Goal: Transaction & Acquisition: Purchase product/service

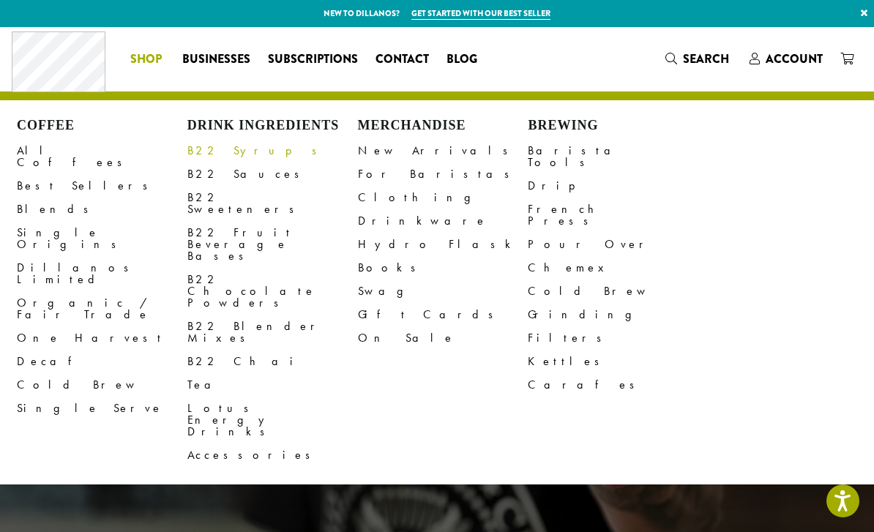
click at [227, 149] on link "B22 Syrups" at bounding box center [272, 150] width 171 height 23
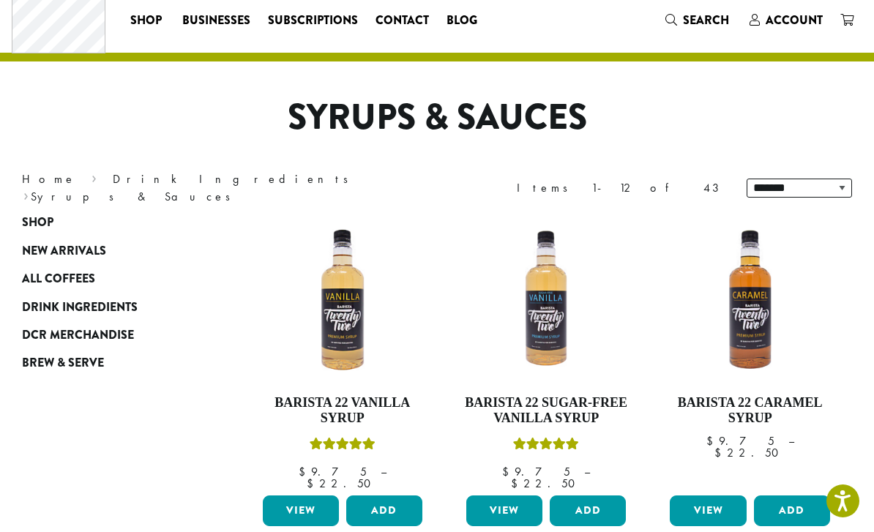
scroll to position [50, 0]
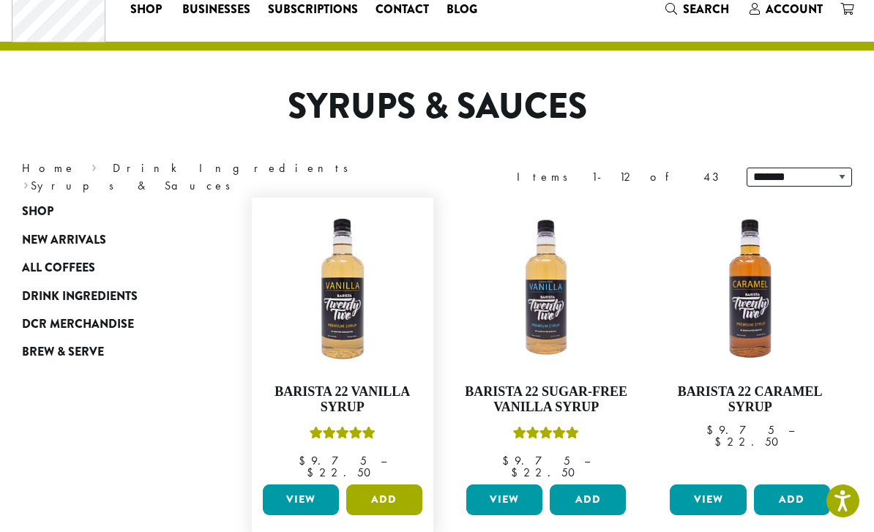
click at [389, 484] on button "Add" at bounding box center [384, 499] width 76 height 31
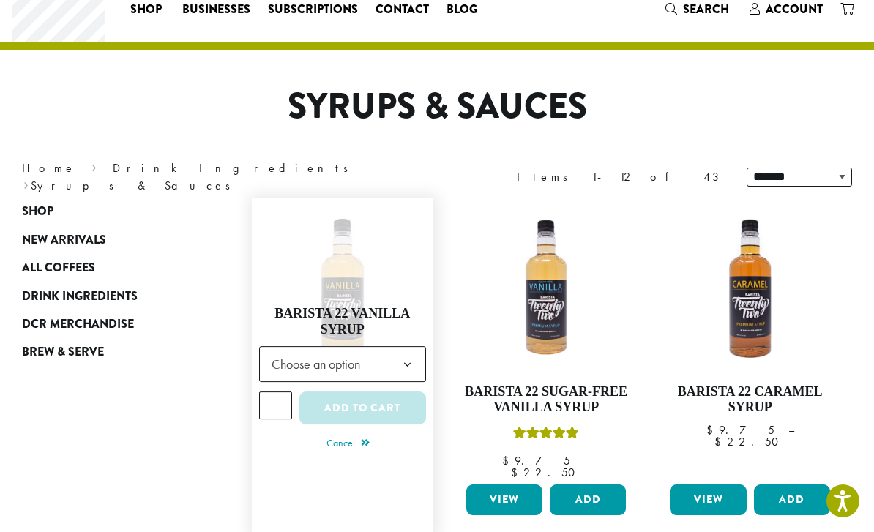
click at [395, 354] on b at bounding box center [407, 365] width 36 height 36
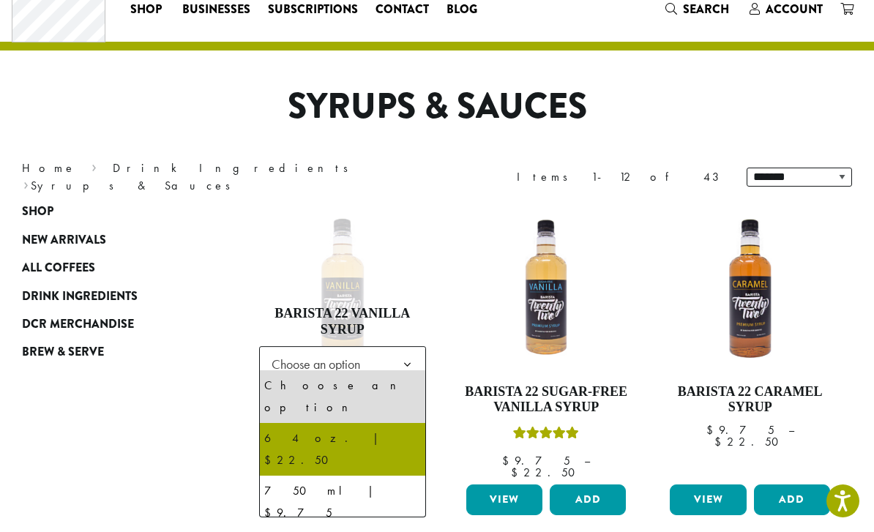
select select "*****"
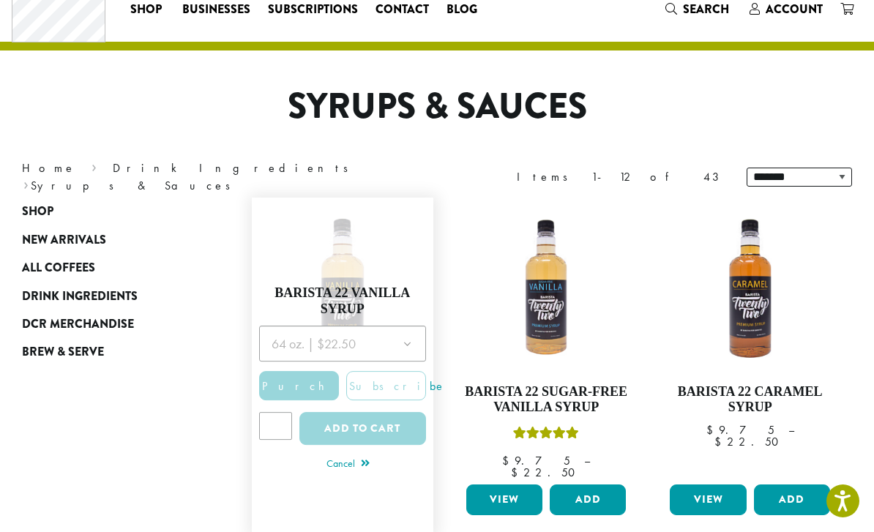
click at [277, 408] on div at bounding box center [342, 390] width 167 height 129
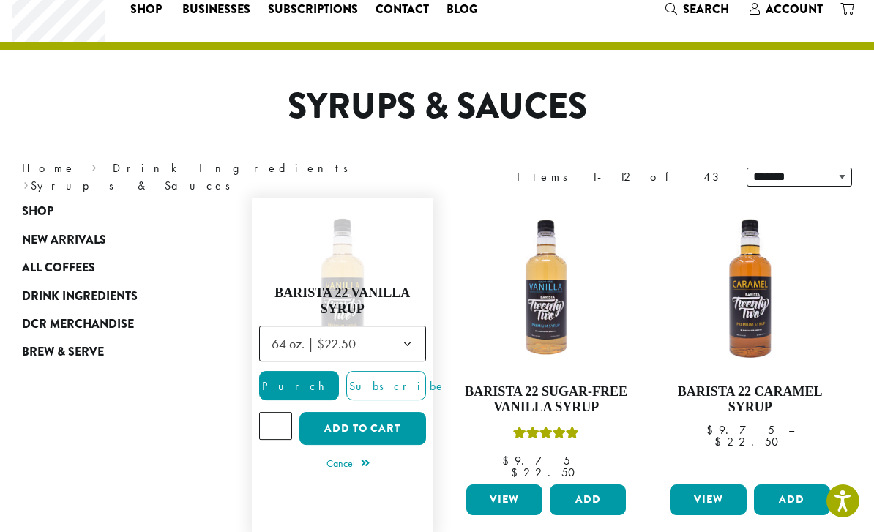
click at [278, 417] on input "*" at bounding box center [275, 426] width 33 height 28
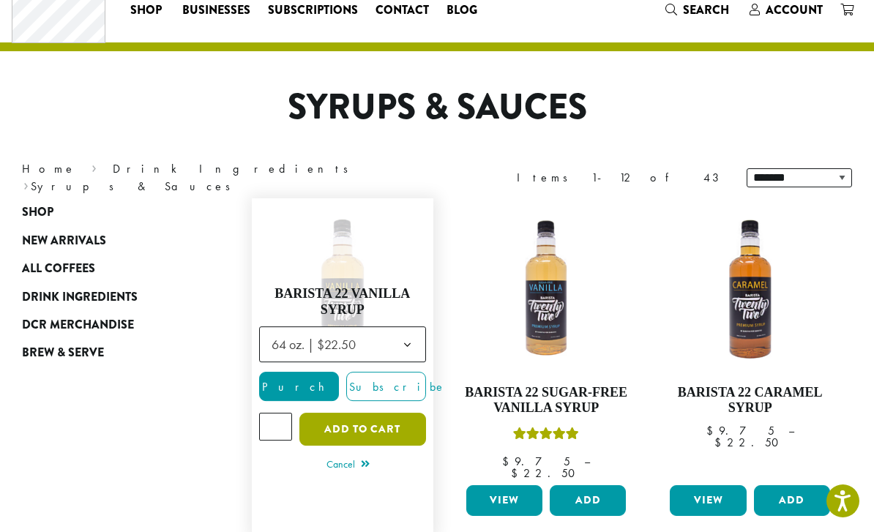
type input "*"
click at [364, 420] on button "Add to cart" at bounding box center [362, 429] width 127 height 33
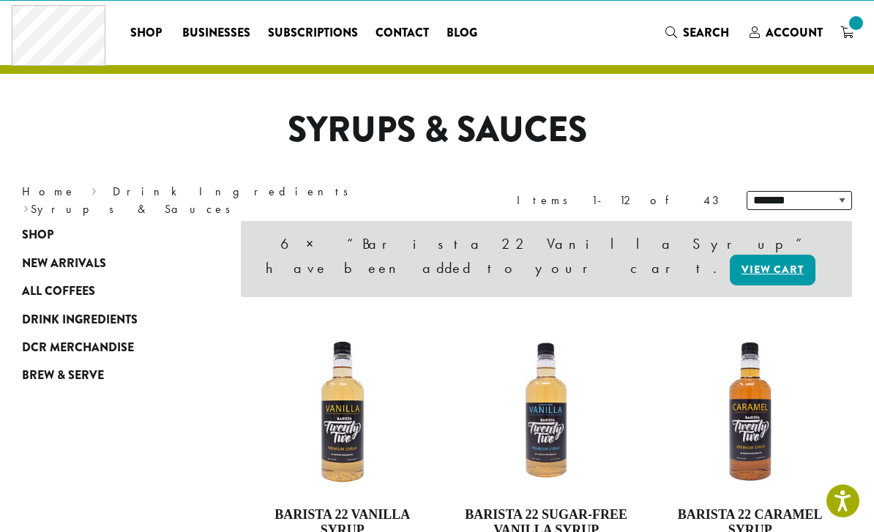
scroll to position [202, 0]
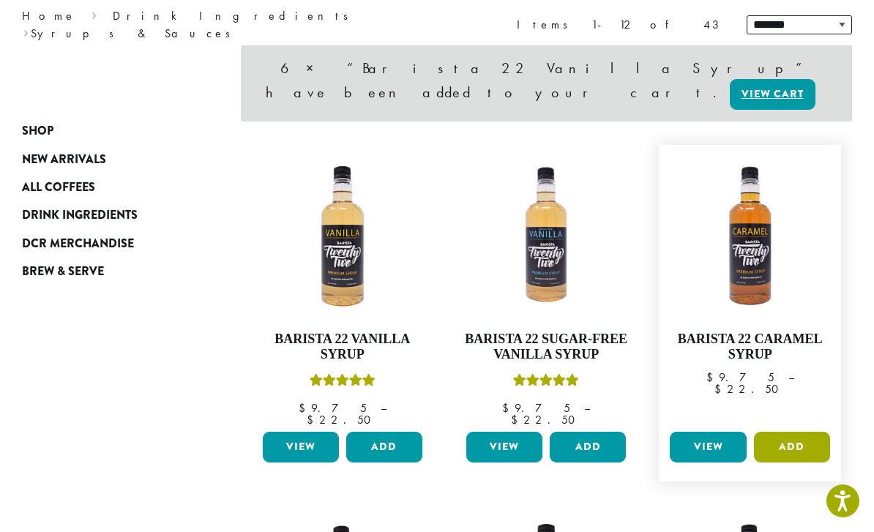
click at [800, 432] on button "Add" at bounding box center [792, 447] width 76 height 31
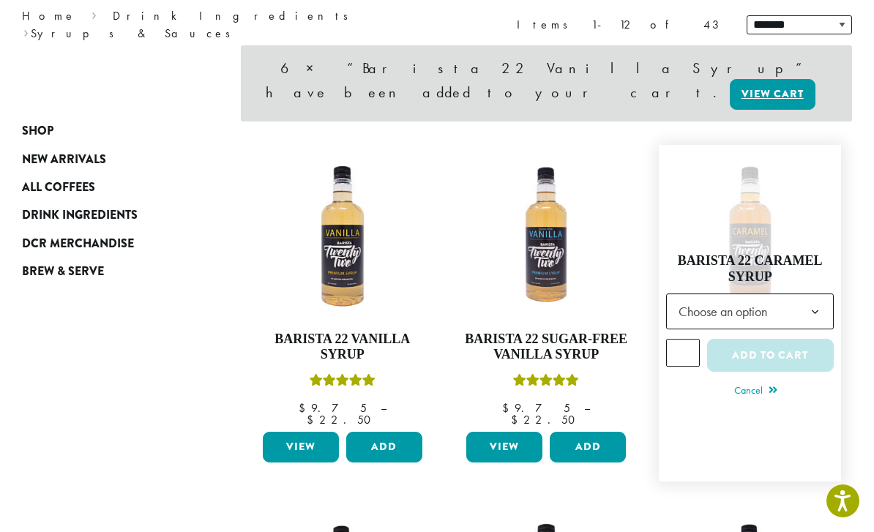
click at [816, 294] on b at bounding box center [815, 312] width 36 height 36
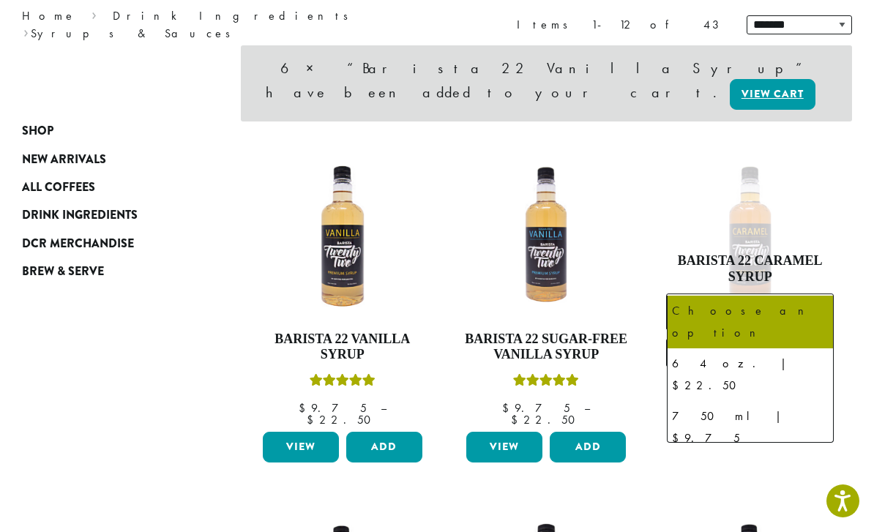
select select "******"
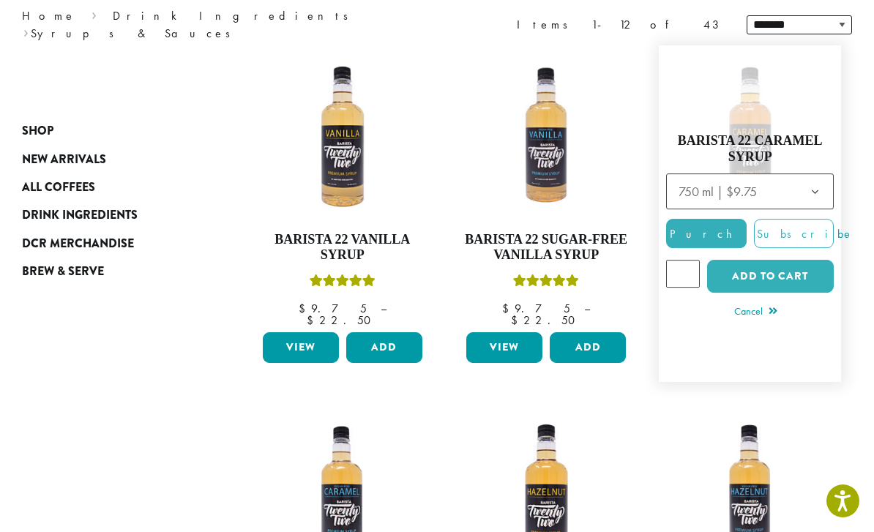
click at [689, 264] on input "*" at bounding box center [682, 274] width 33 height 28
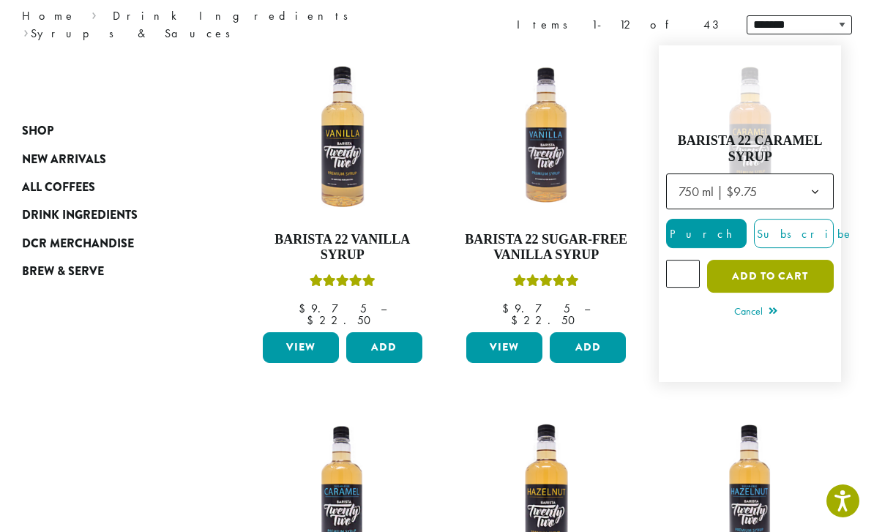
type input "*"
click at [766, 263] on button "Add to cart" at bounding box center [770, 276] width 127 height 33
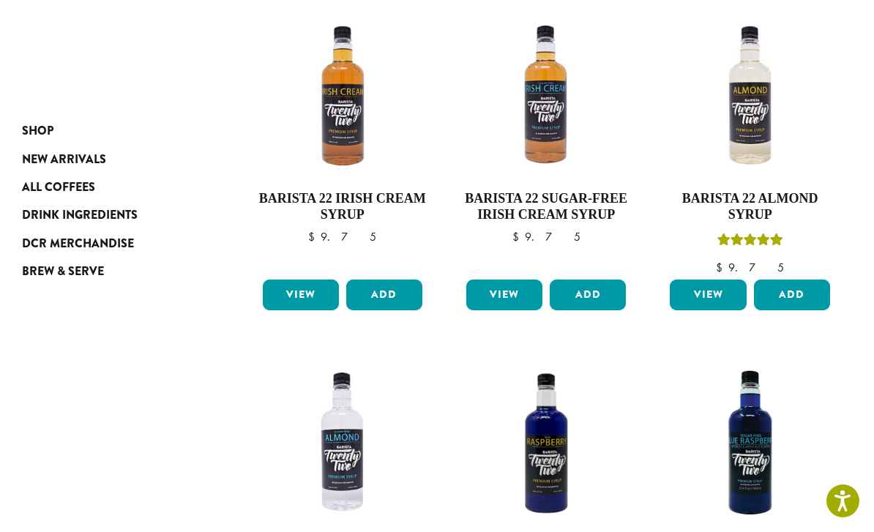
scroll to position [960, 0]
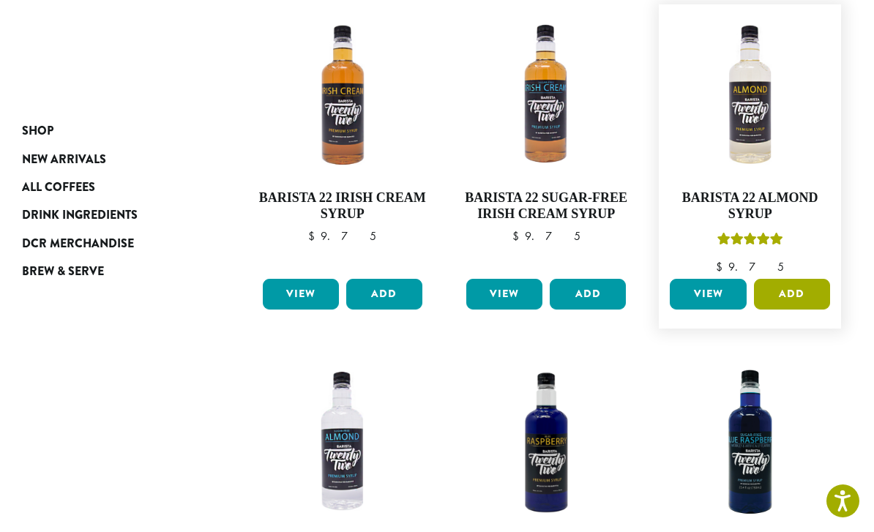
click at [797, 279] on button "Add" at bounding box center [792, 294] width 76 height 31
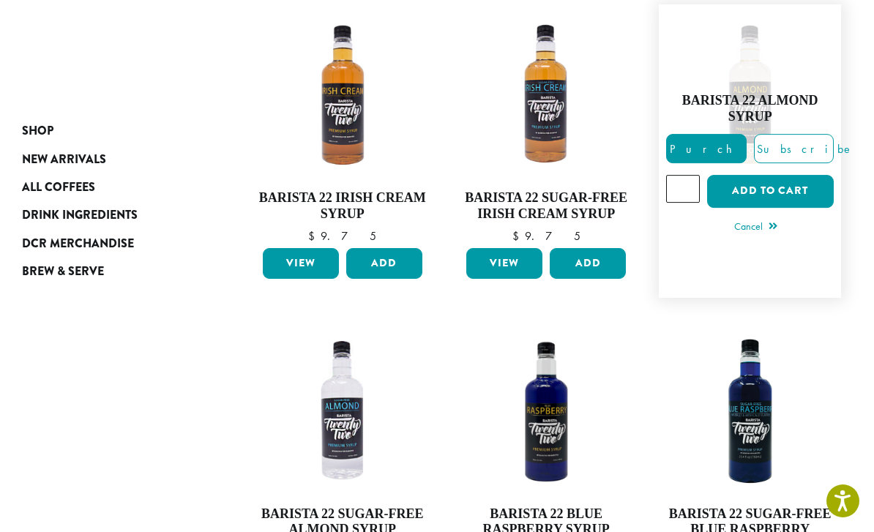
click at [688, 175] on input "*" at bounding box center [682, 189] width 33 height 28
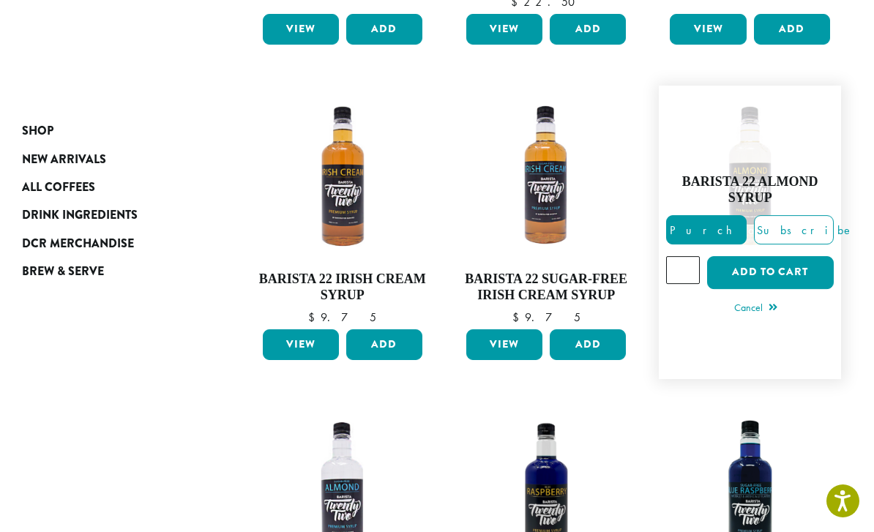
scroll to position [878, 0]
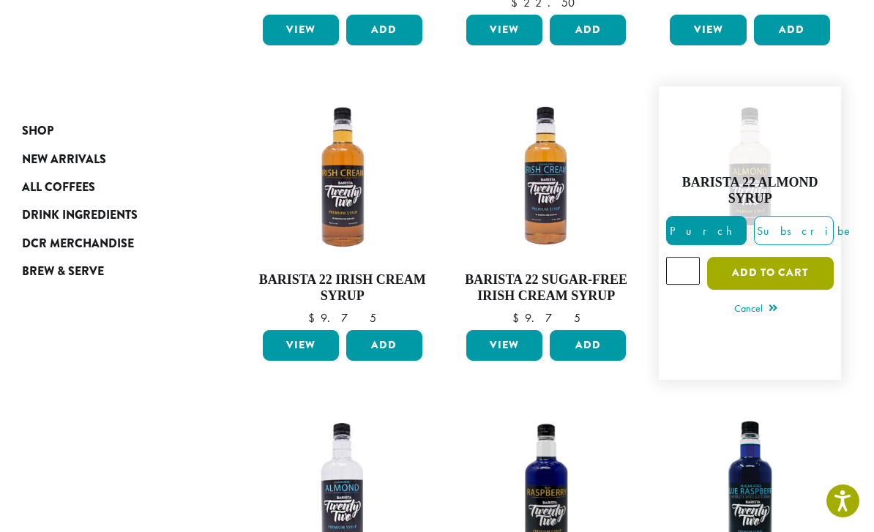
type input "*"
click at [777, 257] on button "Add to cart" at bounding box center [770, 273] width 127 height 33
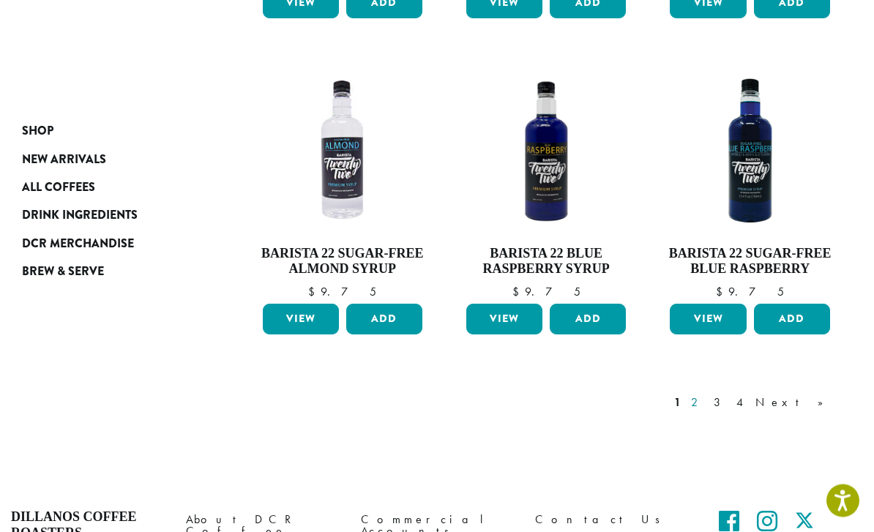
click at [706, 394] on link "2" at bounding box center [697, 403] width 18 height 18
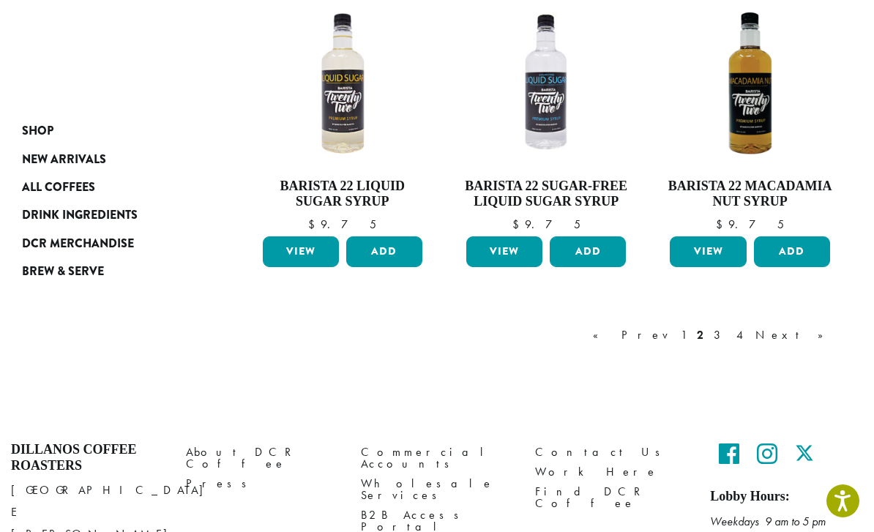
scroll to position [1262, 0]
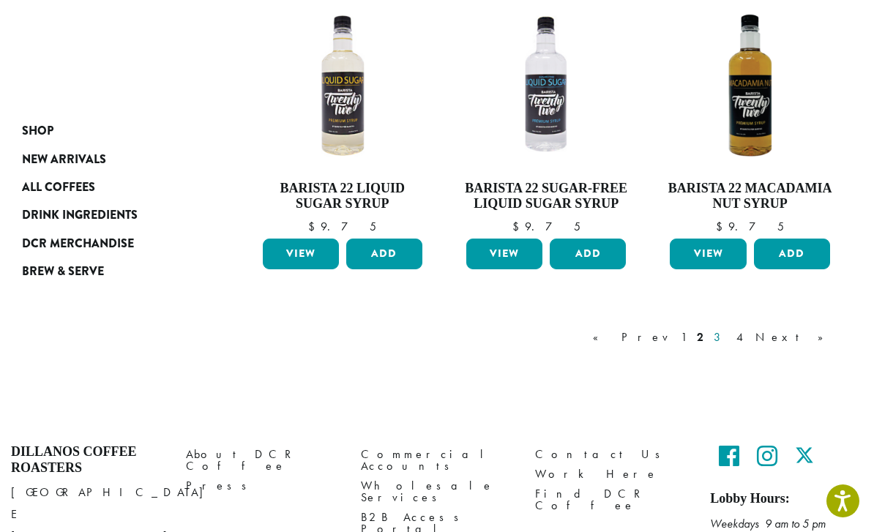
click at [729, 332] on link "3" at bounding box center [720, 338] width 18 height 18
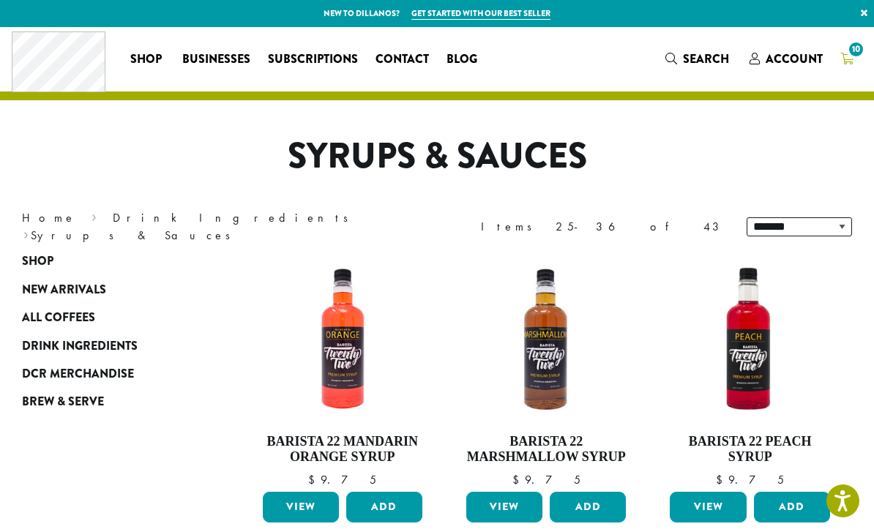
click at [853, 51] on span "10" at bounding box center [856, 50] width 20 height 20
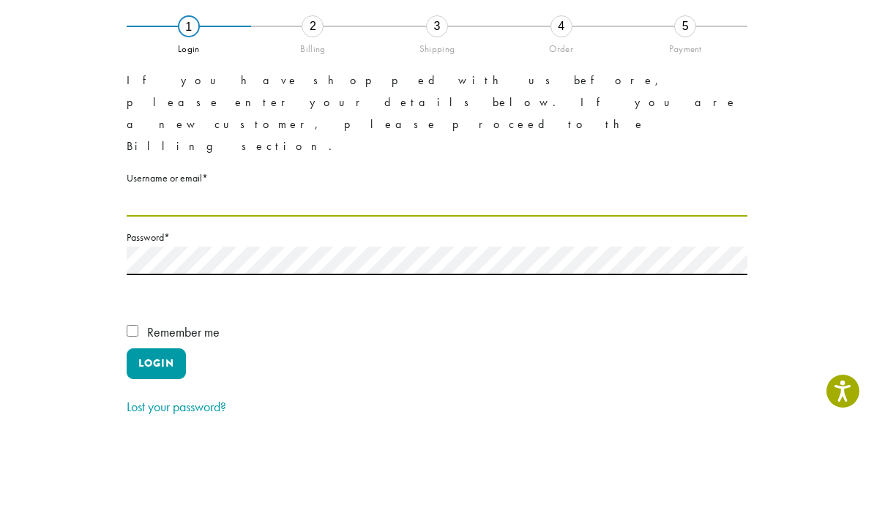
type input "**********"
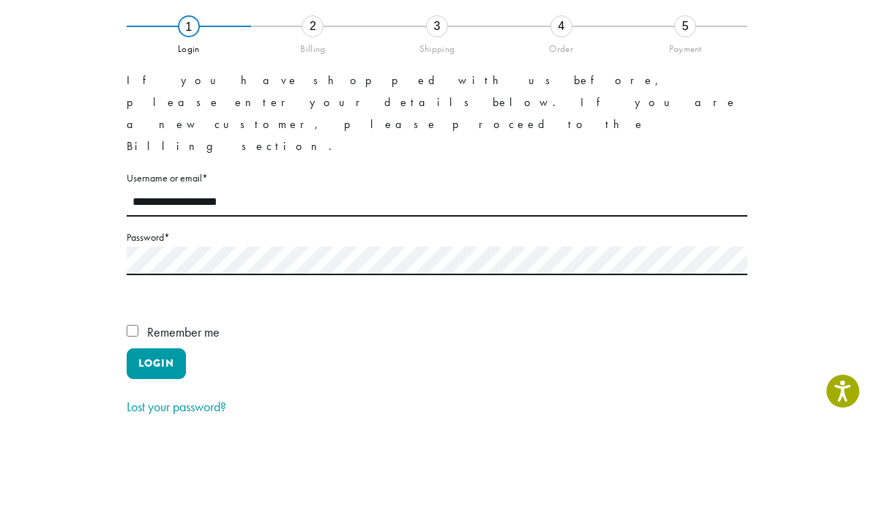
click at [156, 458] on button "Login" at bounding box center [156, 473] width 59 height 31
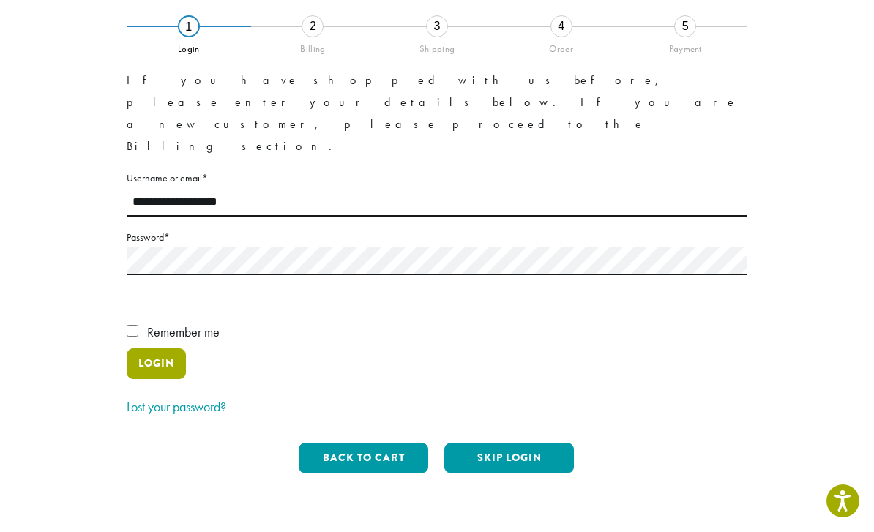
click at [145, 348] on button "Login" at bounding box center [156, 363] width 59 height 31
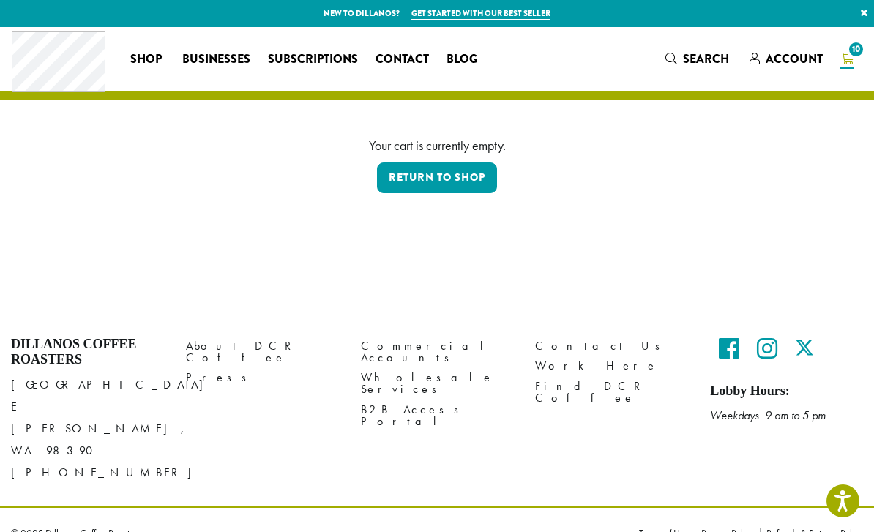
click at [848, 51] on span "10" at bounding box center [856, 50] width 20 height 20
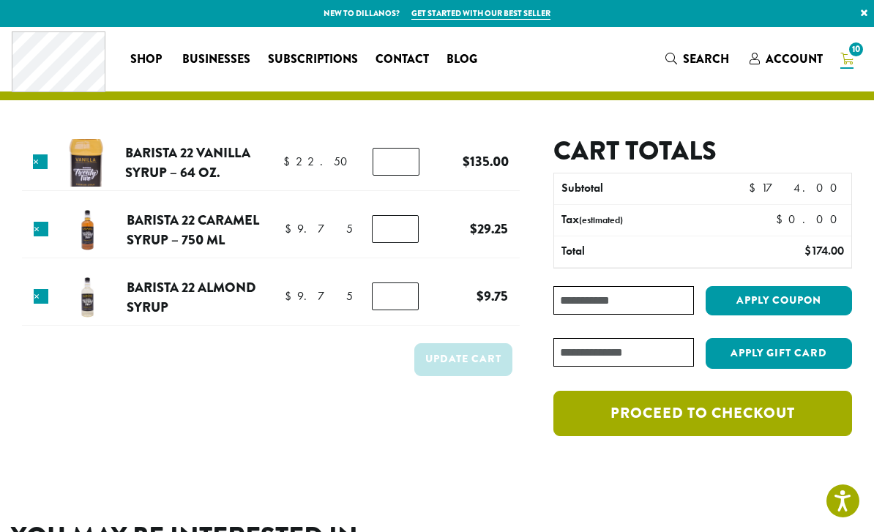
click at [689, 411] on link "Proceed to checkout" at bounding box center [702, 413] width 299 height 45
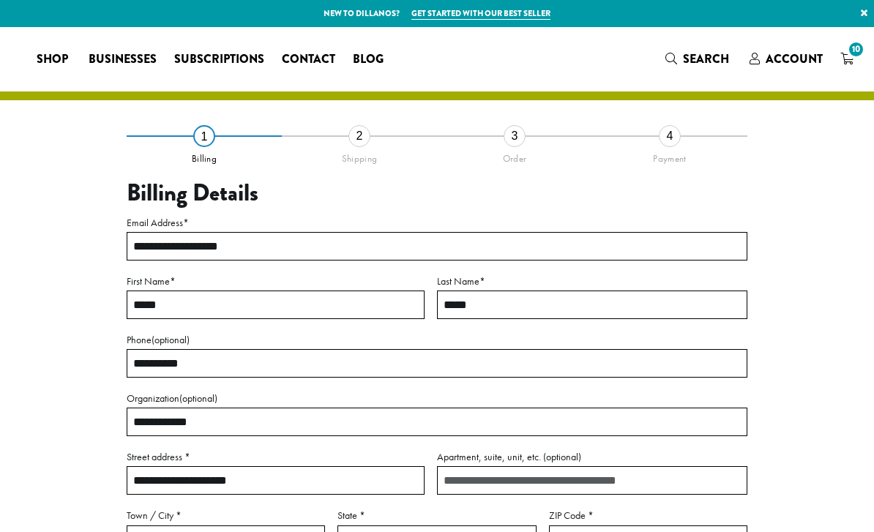
select select "**"
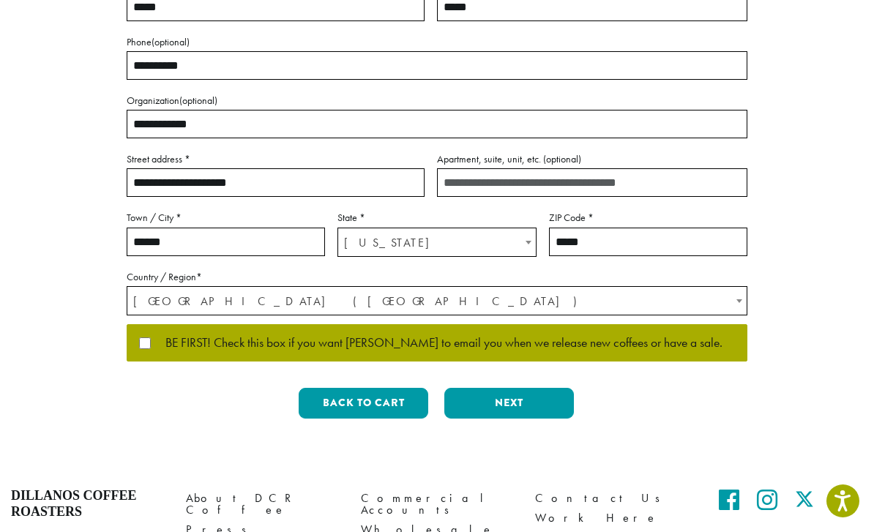
scroll to position [304, 0]
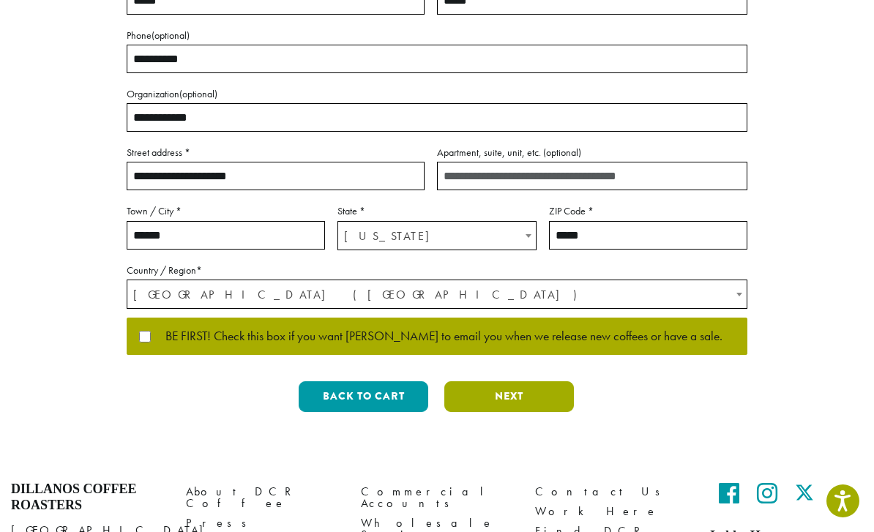
click at [508, 386] on button "Next" at bounding box center [509, 396] width 130 height 31
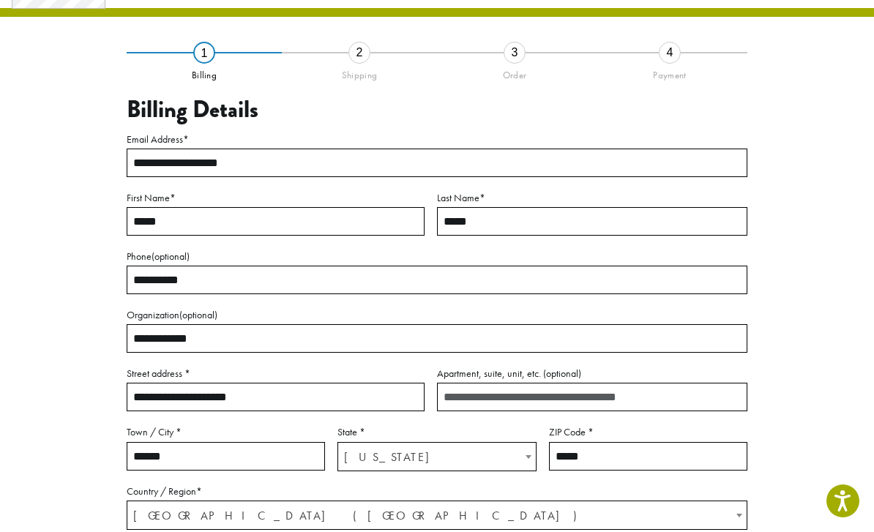
scroll to position [50, 0]
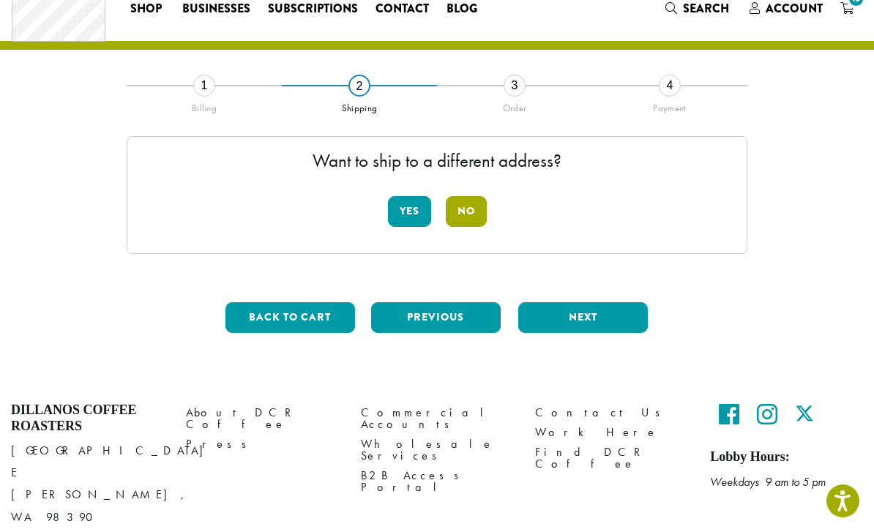
click at [459, 211] on button "No" at bounding box center [466, 211] width 41 height 31
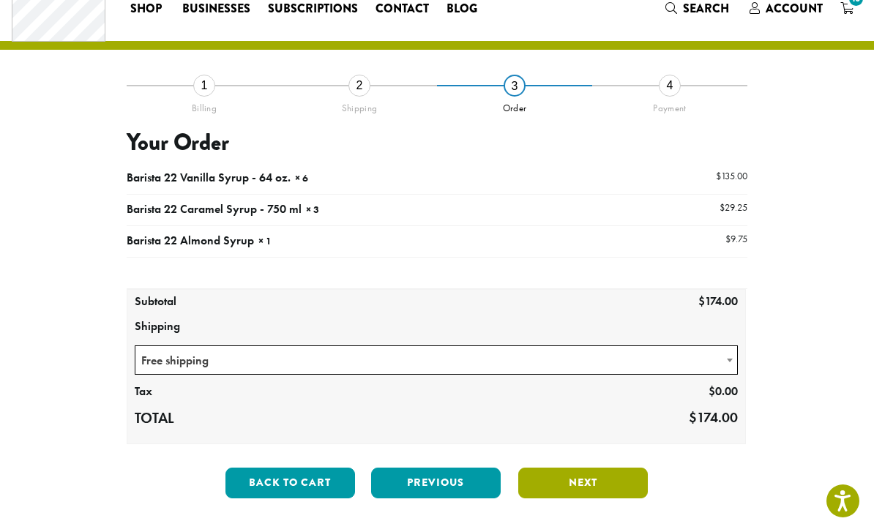
click at [571, 485] on button "Next" at bounding box center [583, 483] width 130 height 31
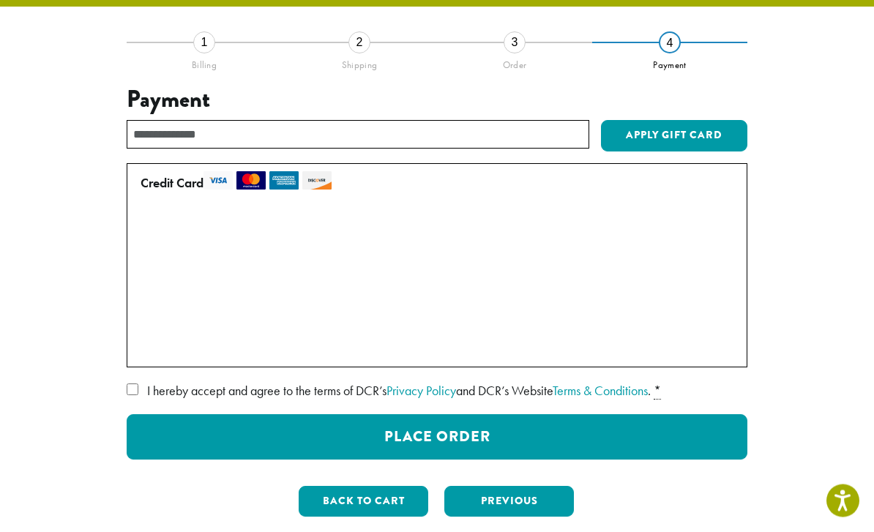
scroll to position [94, 0]
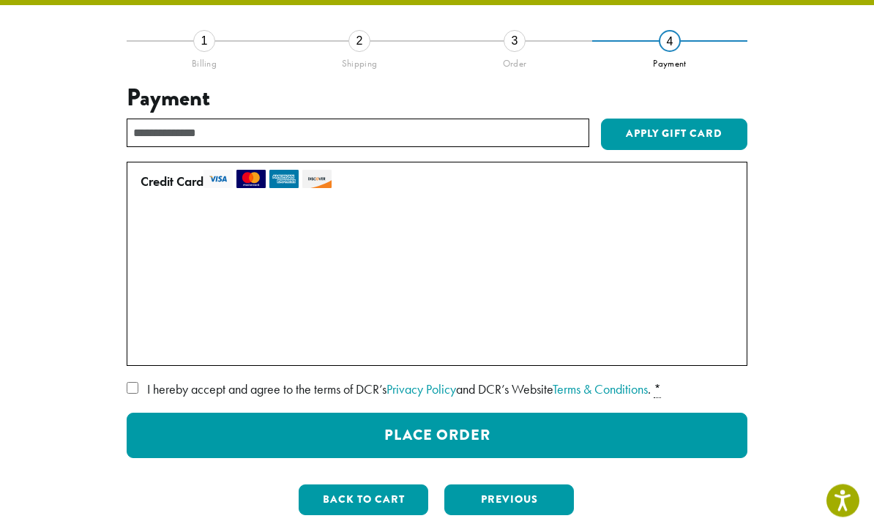
click at [130, 378] on label "I hereby accept and agree to the terms of DCR’s Privacy Policy and DCR’s Websit…" at bounding box center [437, 389] width 621 height 23
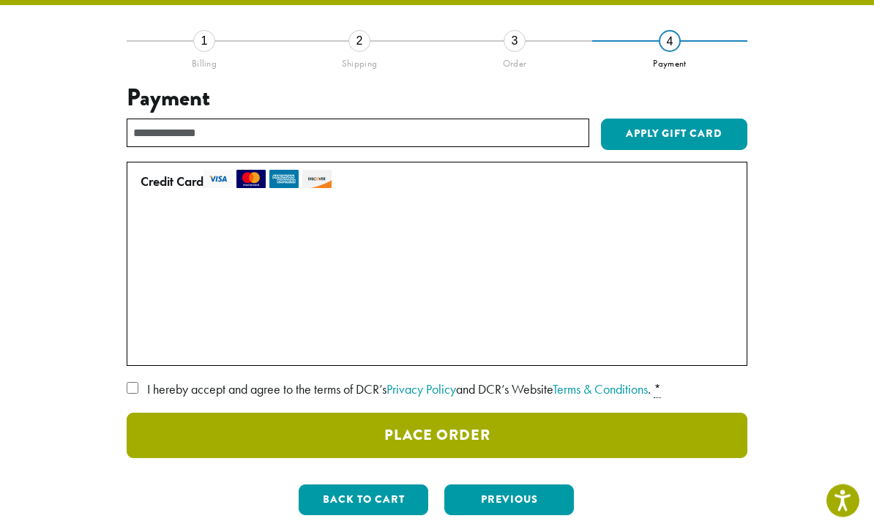
click at [448, 434] on button "Place Order" at bounding box center [437, 435] width 621 height 45
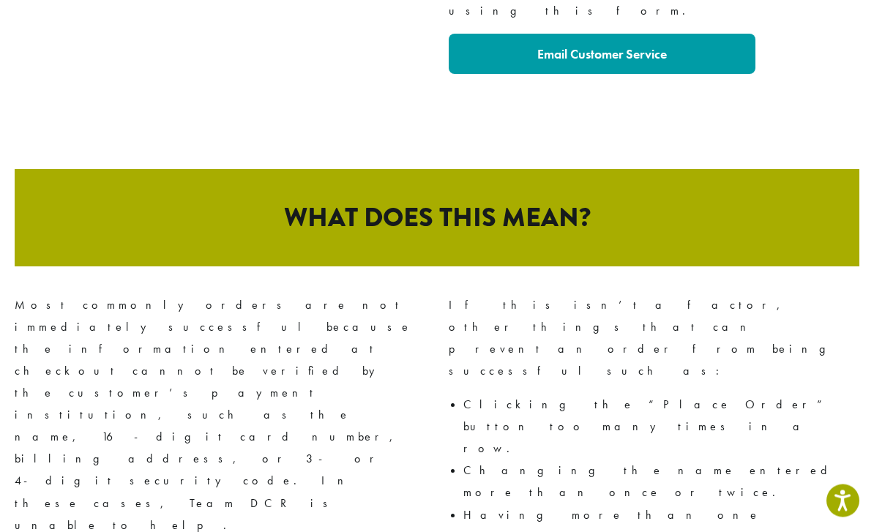
scroll to position [667, 0]
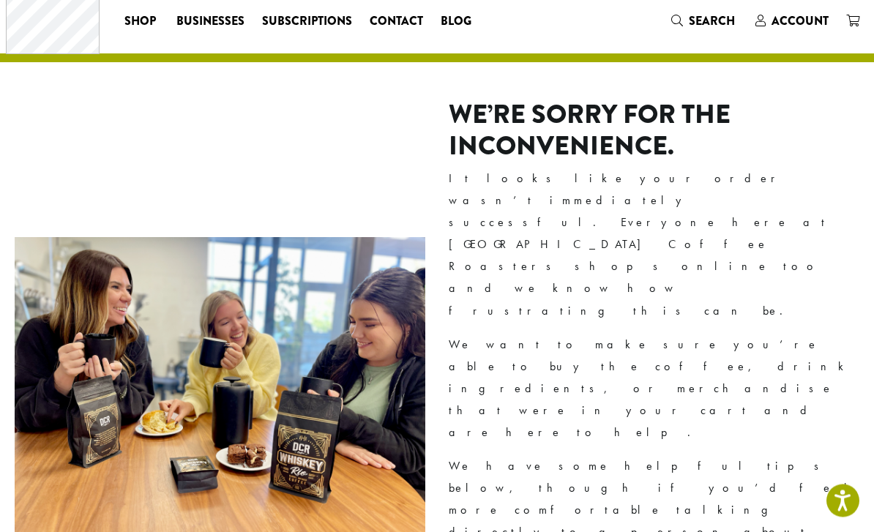
scroll to position [0, 0]
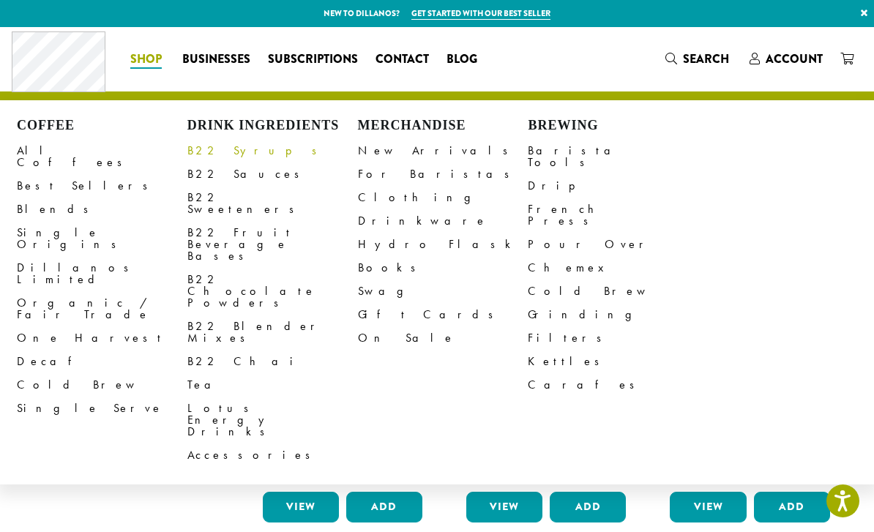
click at [215, 148] on link "B22 Syrups" at bounding box center [272, 150] width 171 height 23
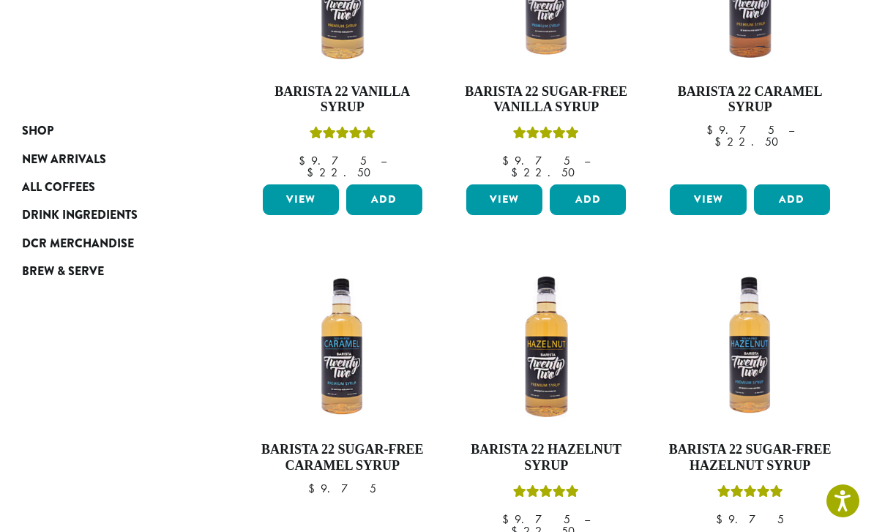
scroll to position [349, 0]
click at [383, 185] on button "Add" at bounding box center [384, 200] width 76 height 31
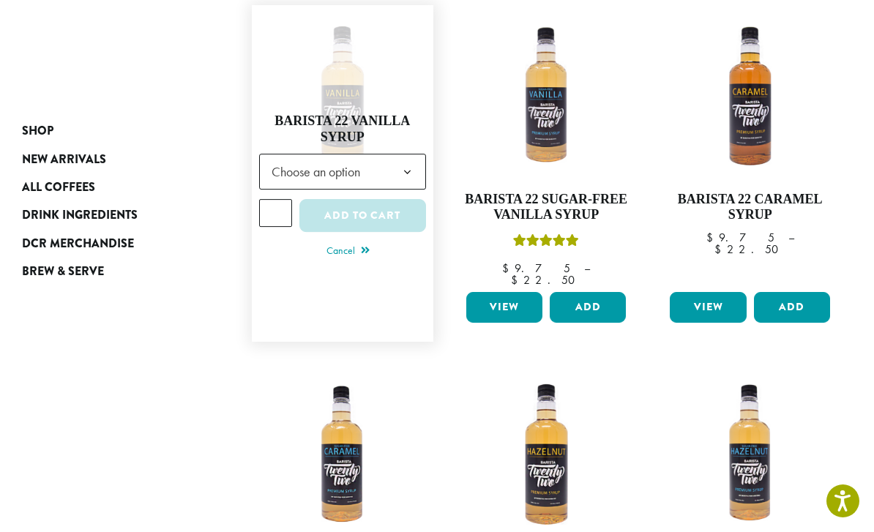
scroll to position [241, 0]
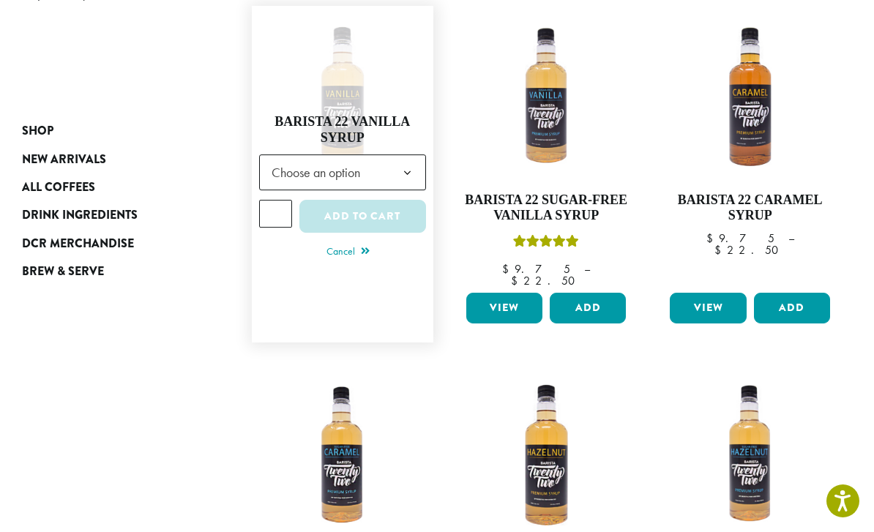
click at [289, 201] on input "*" at bounding box center [275, 214] width 33 height 28
type input "*"
click at [353, 210] on button "Add to cart" at bounding box center [362, 216] width 127 height 33
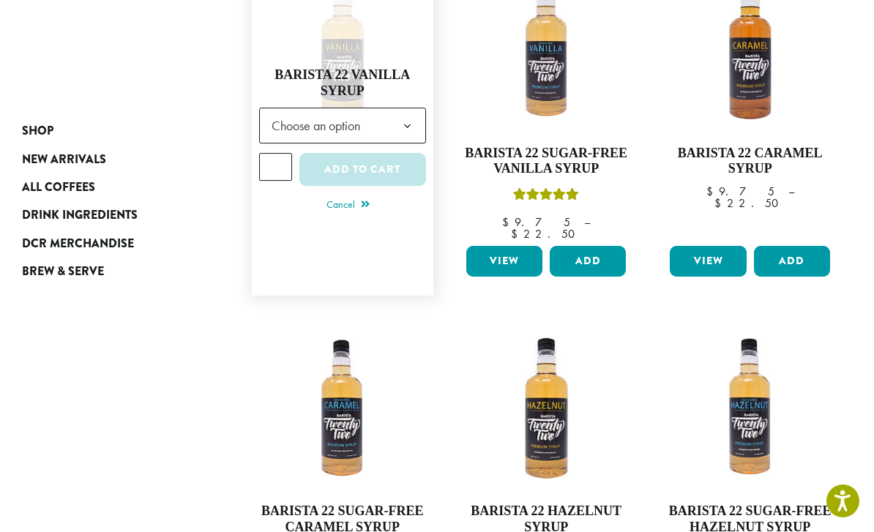
click at [394, 114] on b at bounding box center [407, 126] width 36 height 36
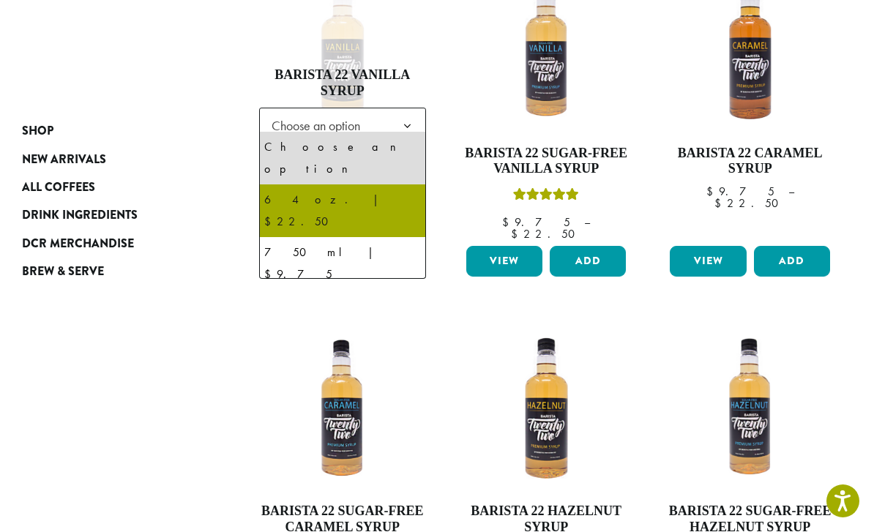
select select "*****"
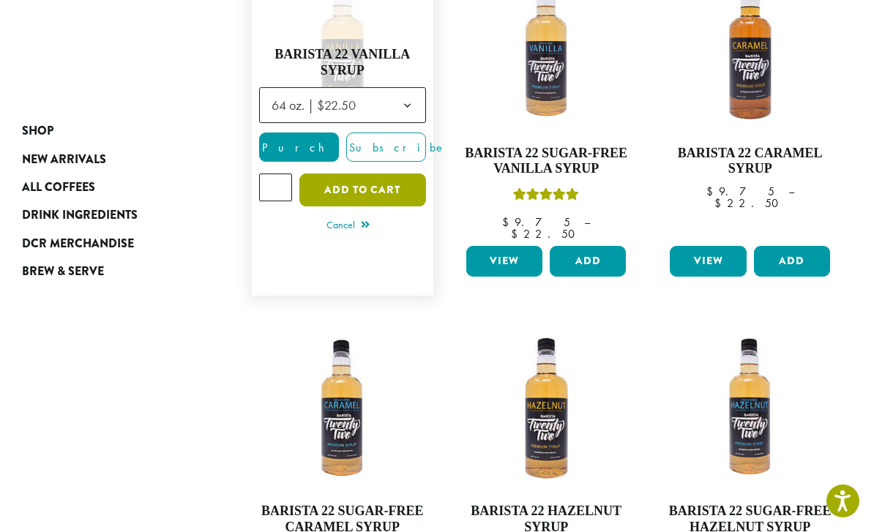
click at [361, 175] on button "Add to cart" at bounding box center [362, 189] width 127 height 33
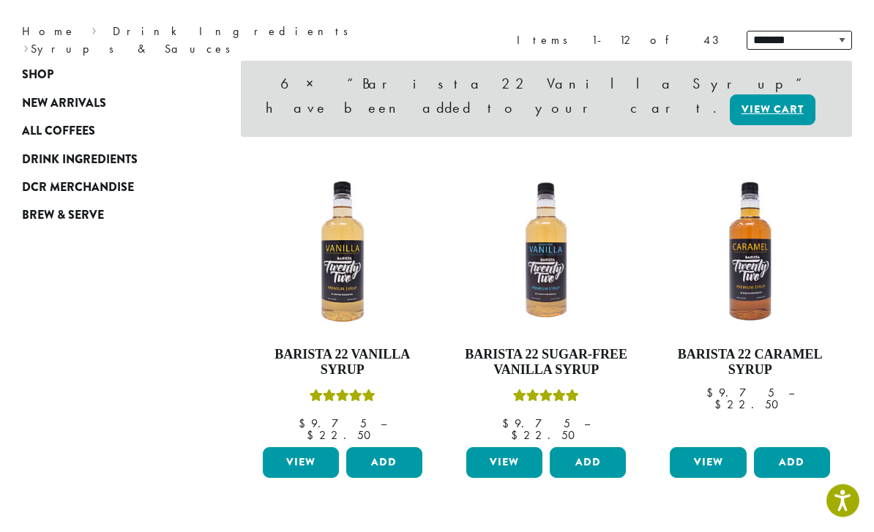
scroll to position [193, 0]
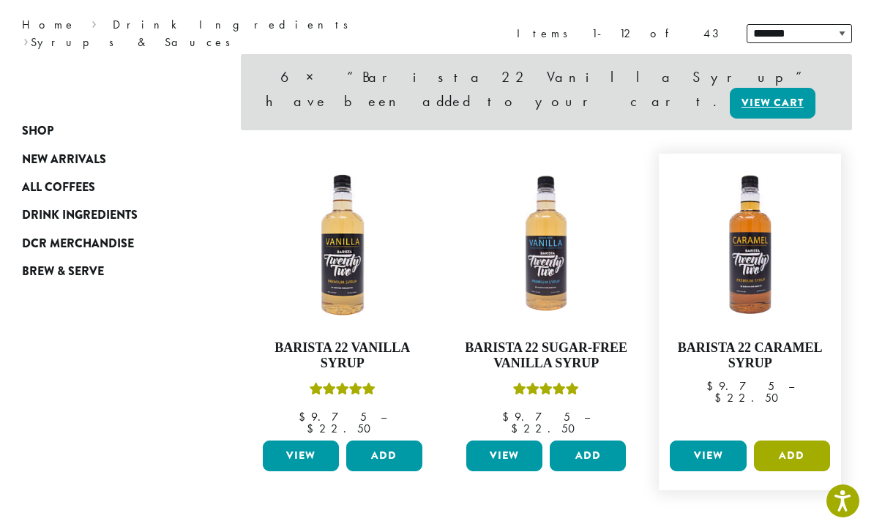
click at [798, 441] on button "Add" at bounding box center [792, 456] width 76 height 31
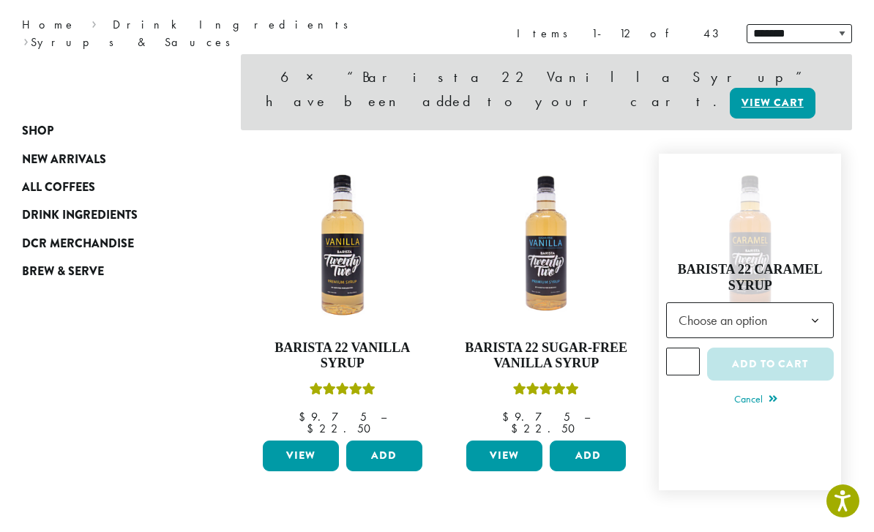
click at [809, 303] on b at bounding box center [815, 321] width 36 height 36
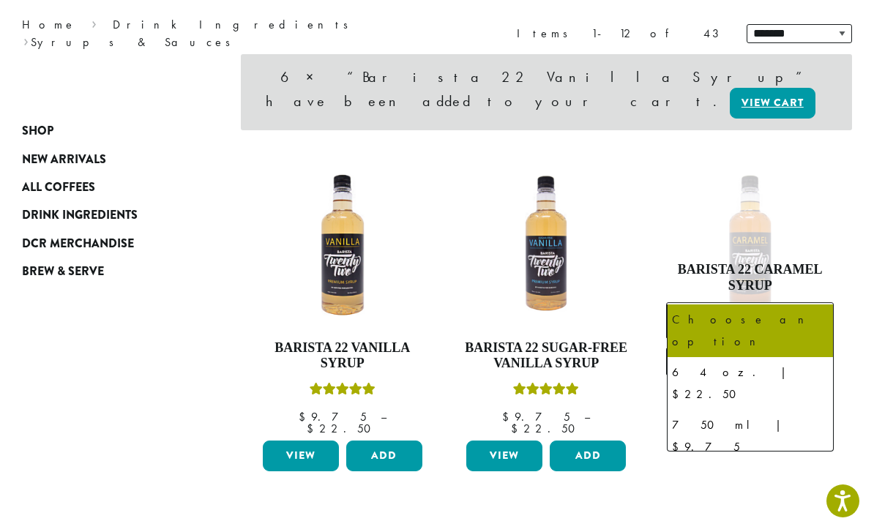
select select "******"
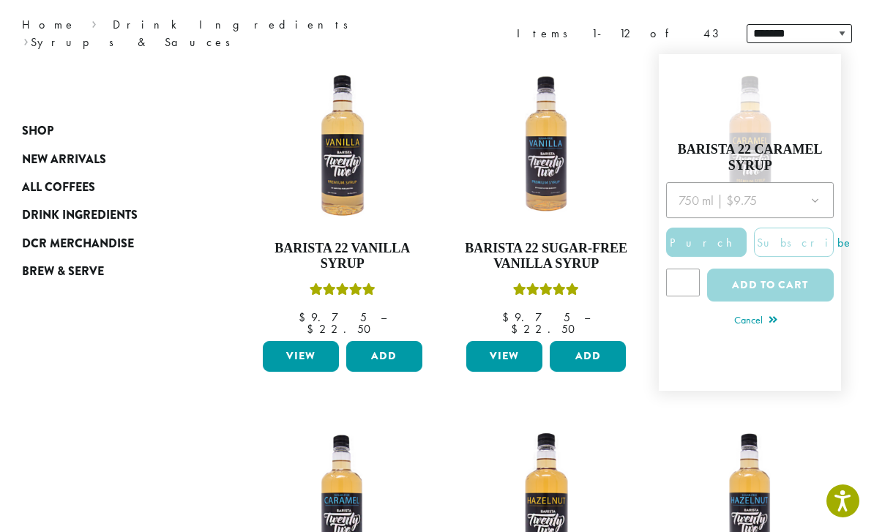
click at [700, 361] on link "Barista 22 Caramel Syrup $ 9.75 – $ 22.50 Price range: $9.75 through $22.50" at bounding box center [749, 222] width 167 height 322
click at [689, 222] on div at bounding box center [749, 246] width 167 height 129
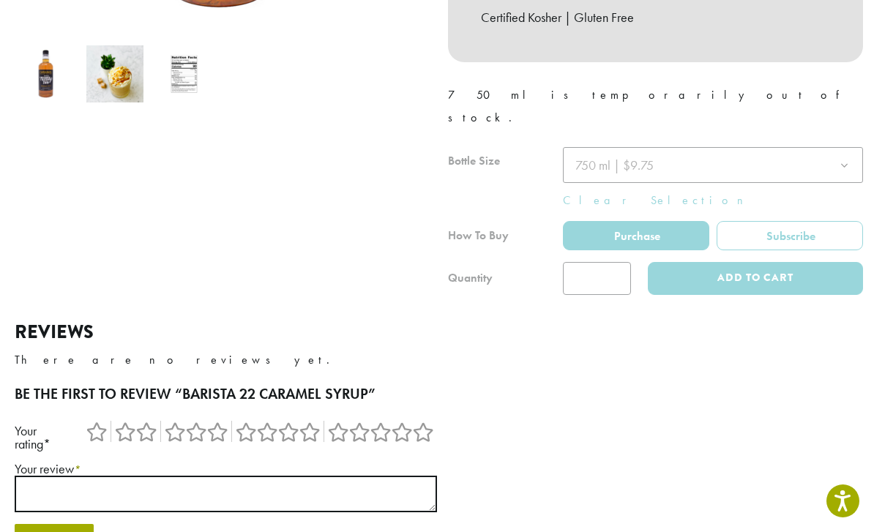
scroll to position [514, 0]
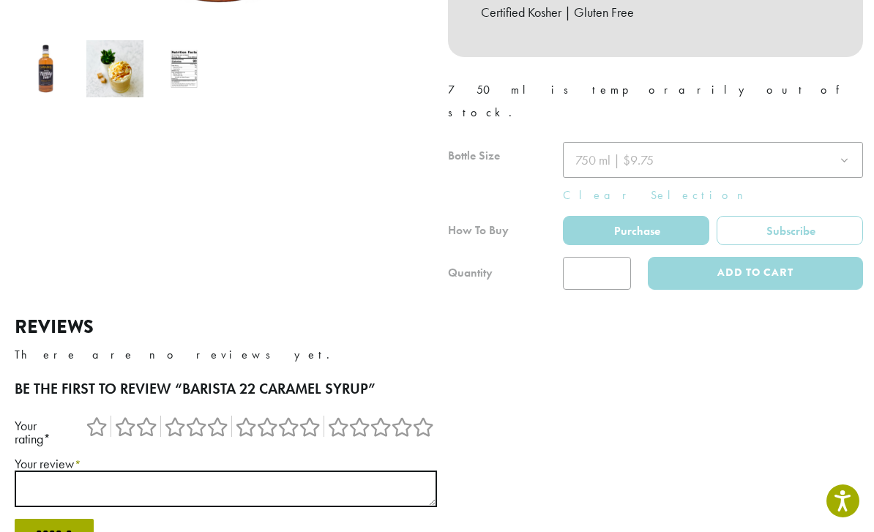
click at [620, 223] on div at bounding box center [655, 216] width 415 height 148
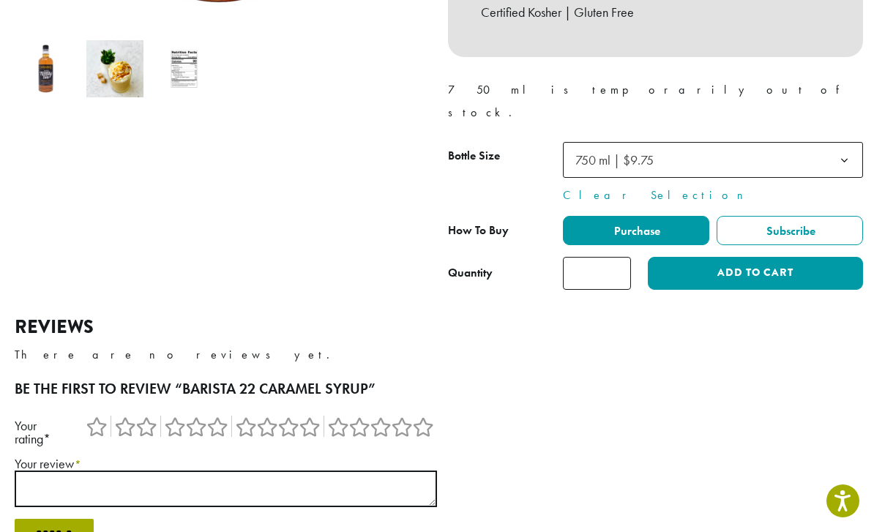
click at [611, 257] on input "*" at bounding box center [597, 273] width 68 height 33
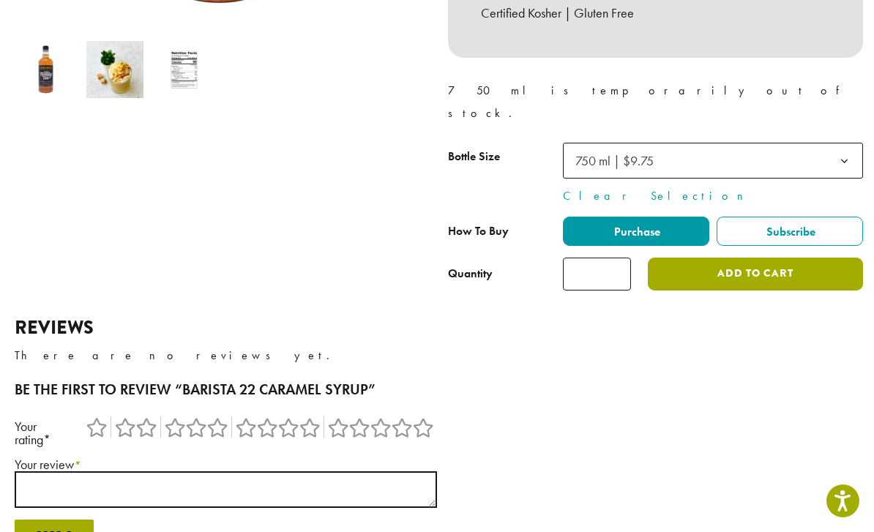
type input "*"
click at [776, 258] on button "Add to cart" at bounding box center [755, 274] width 215 height 33
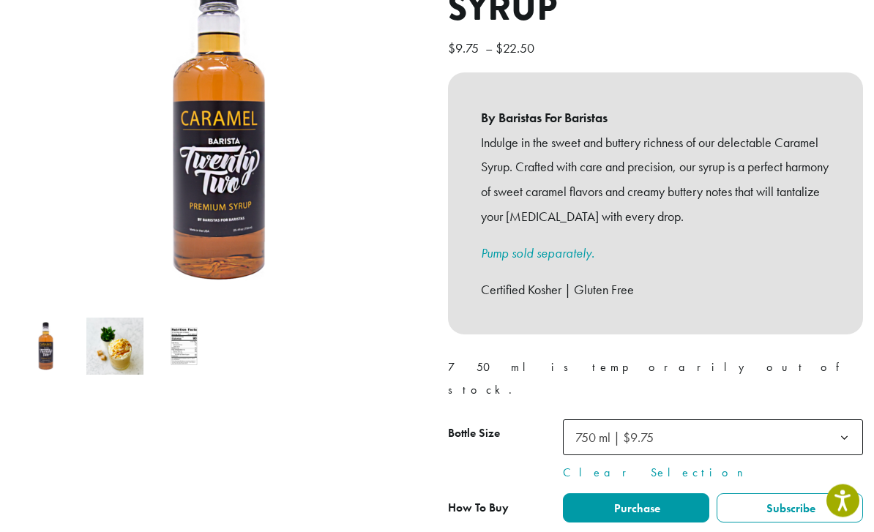
click at [802, 420] on span "750 ml | $9.75" at bounding box center [713, 438] width 300 height 36
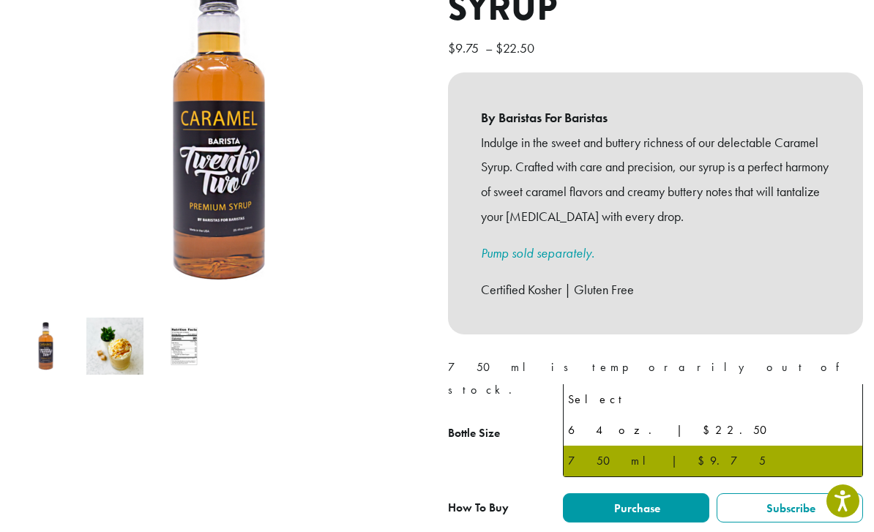
select select "*****"
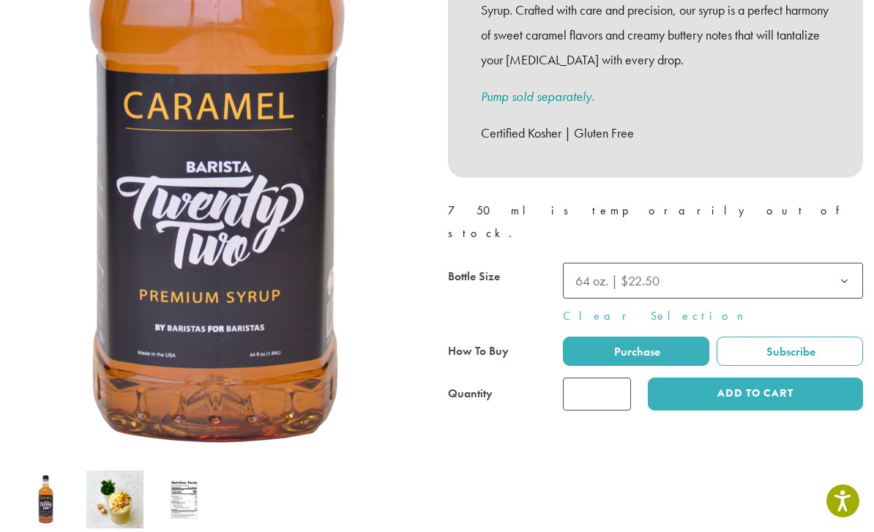
scroll to position [394, 0]
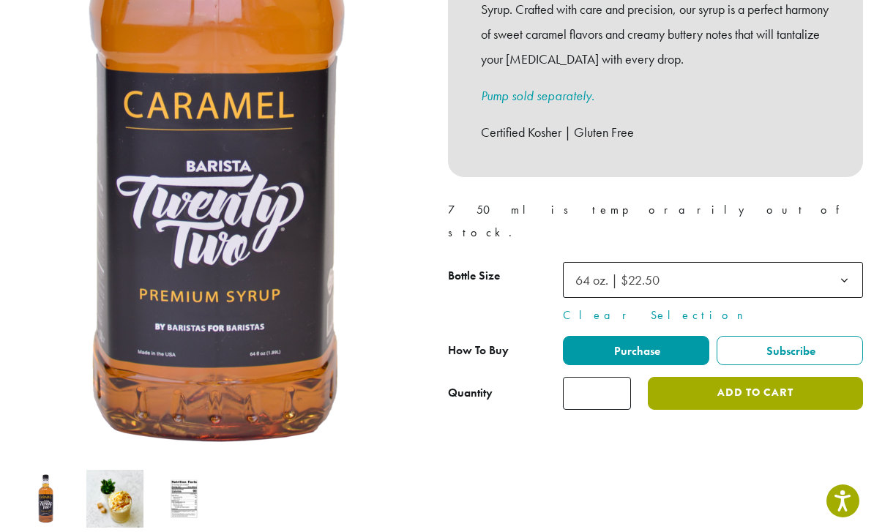
click at [771, 377] on button "Add to cart" at bounding box center [755, 393] width 215 height 33
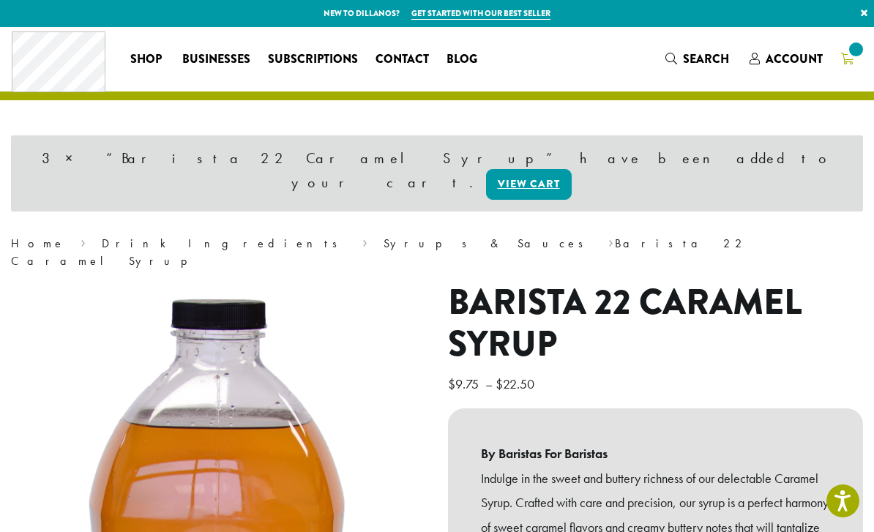
click at [847, 58] on icon at bounding box center [846, 59] width 13 height 12
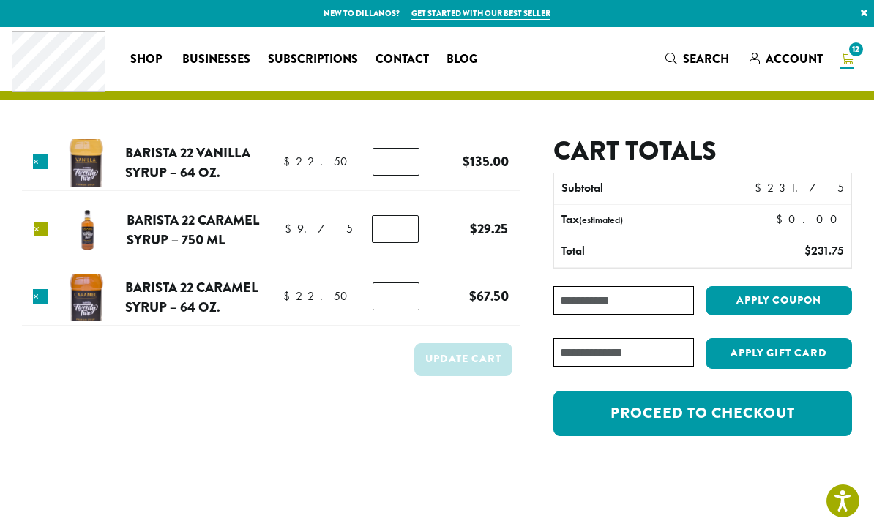
click at [40, 230] on link "×" at bounding box center [41, 229] width 15 height 15
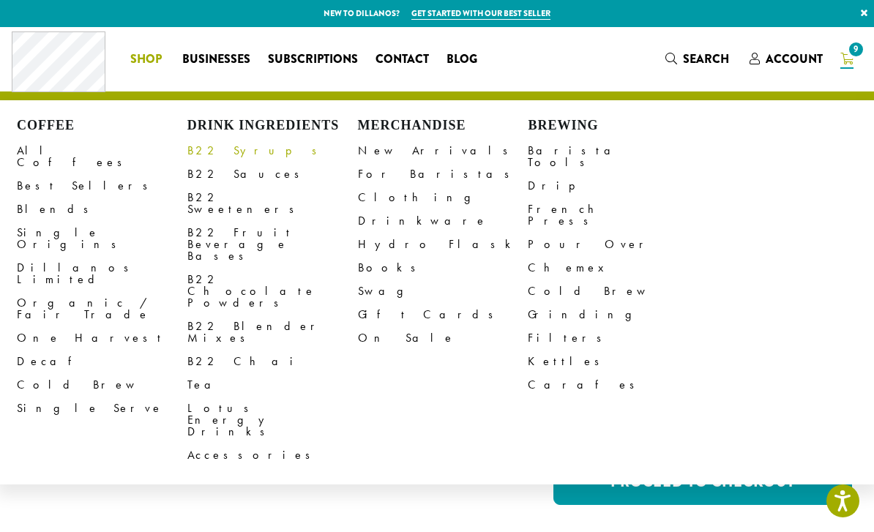
click at [222, 146] on link "B22 Syrups" at bounding box center [272, 150] width 171 height 23
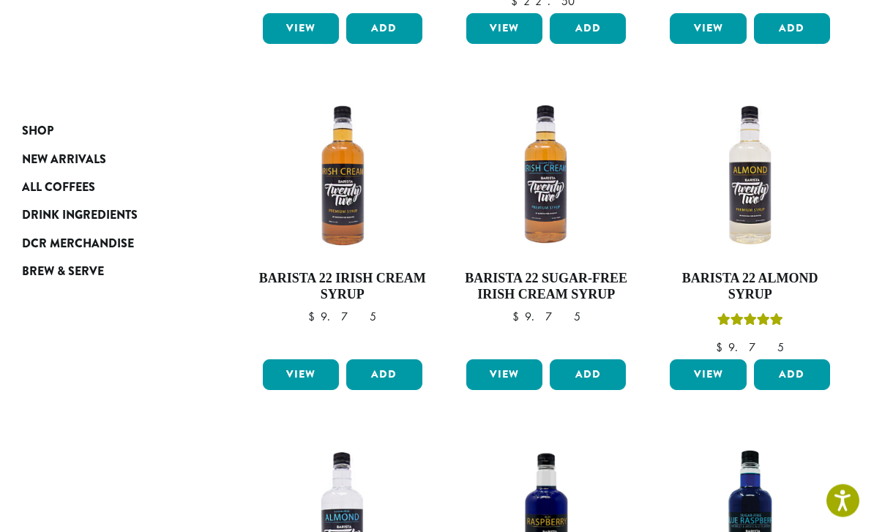
scroll to position [887, 0]
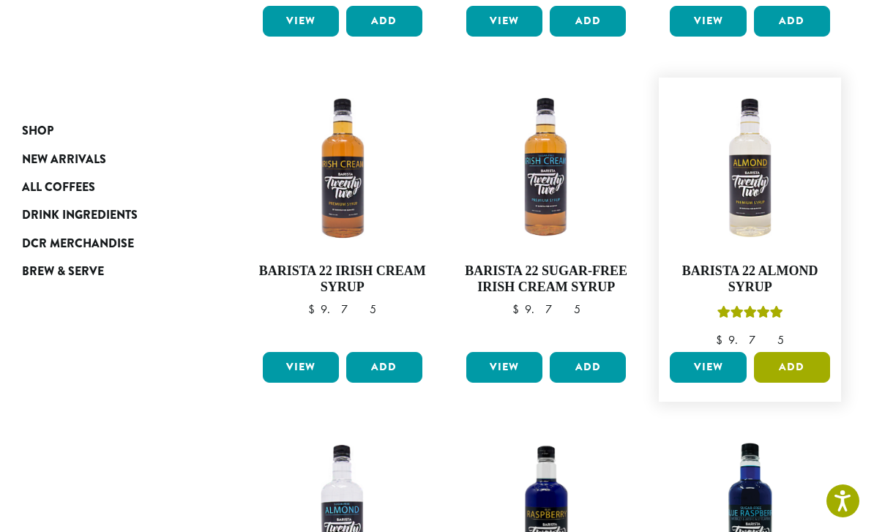
click at [801, 352] on button "Add" at bounding box center [792, 367] width 76 height 31
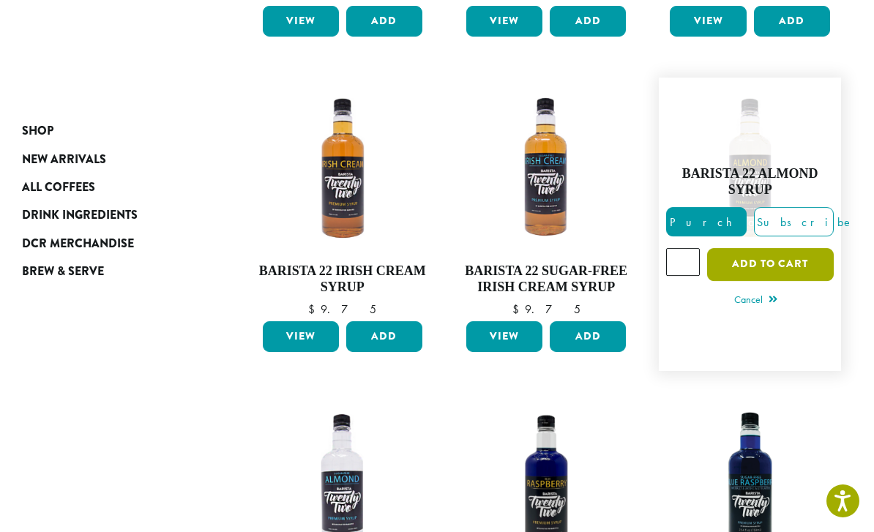
click at [790, 248] on button "Add to cart" at bounding box center [770, 264] width 127 height 33
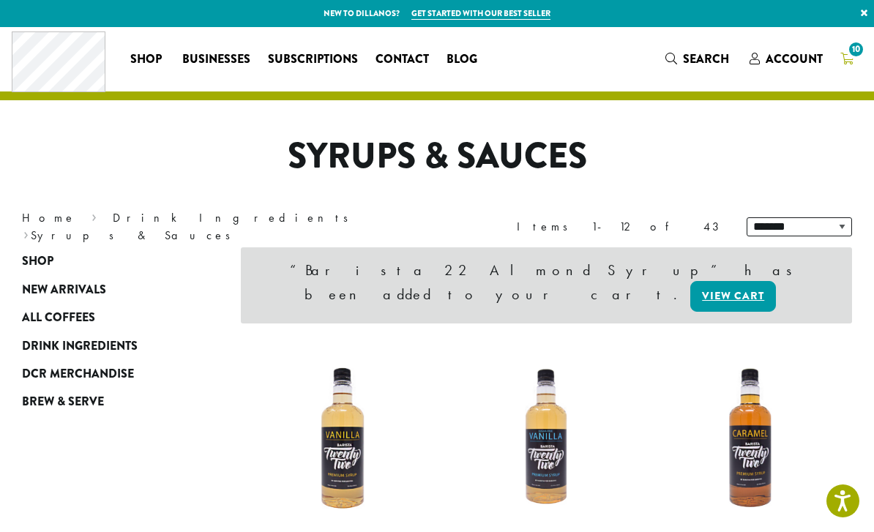
click at [847, 53] on span "10" at bounding box center [856, 50] width 20 height 20
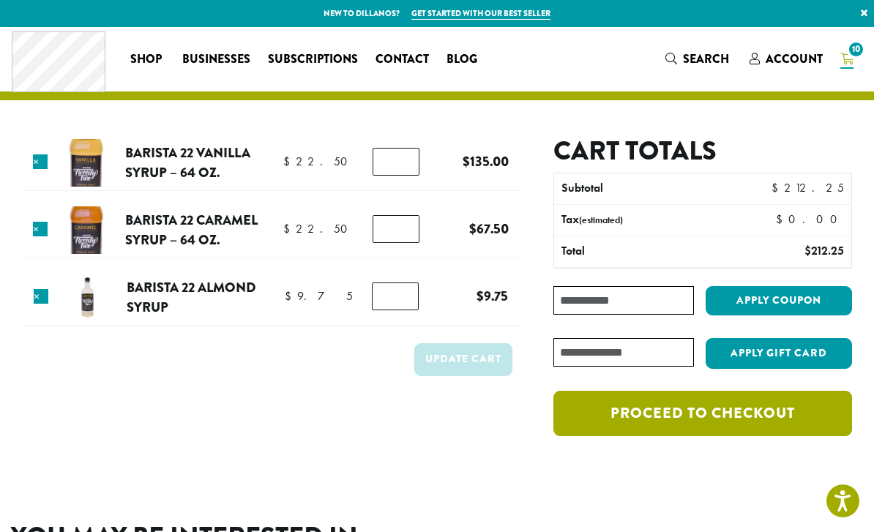
click at [698, 417] on link "Proceed to checkout" at bounding box center [702, 413] width 299 height 45
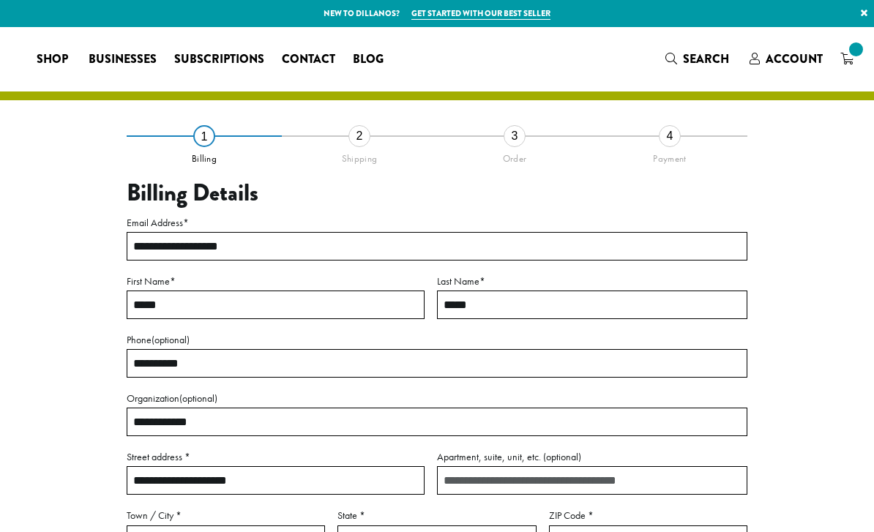
select select "**"
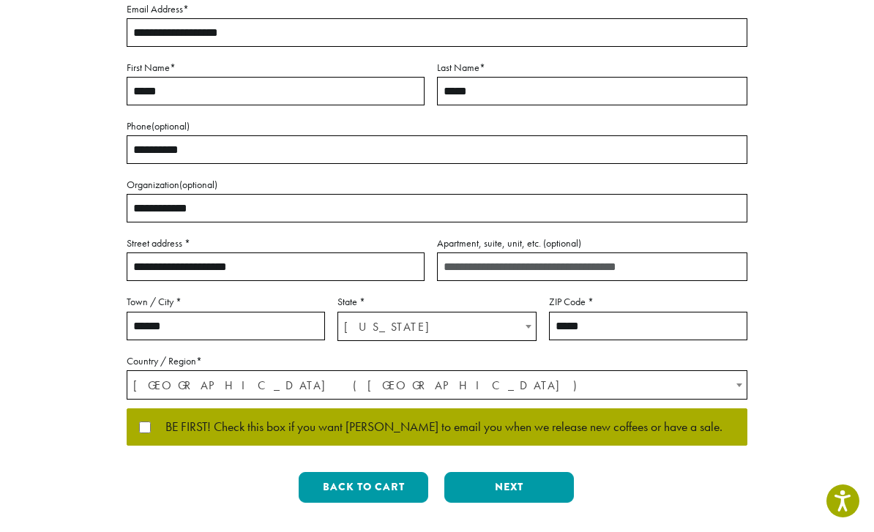
scroll to position [215, 0]
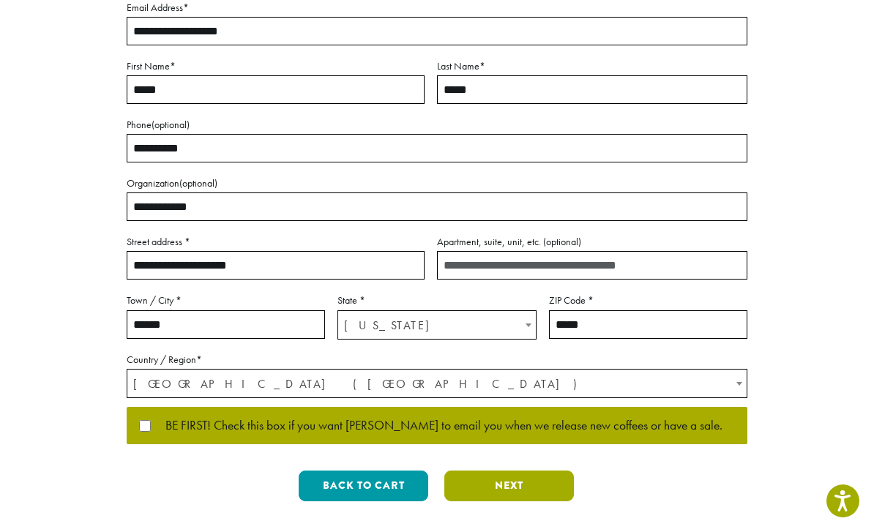
click at [507, 477] on button "Next" at bounding box center [509, 486] width 130 height 31
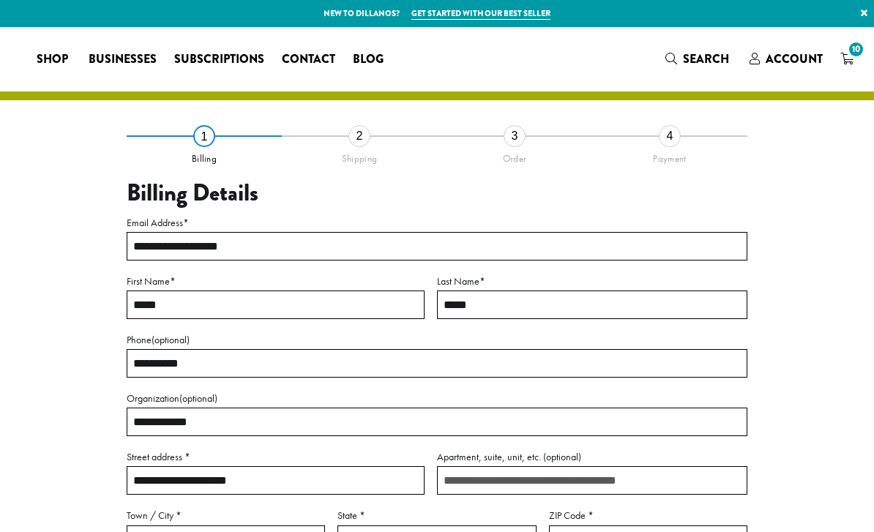
select select "**"
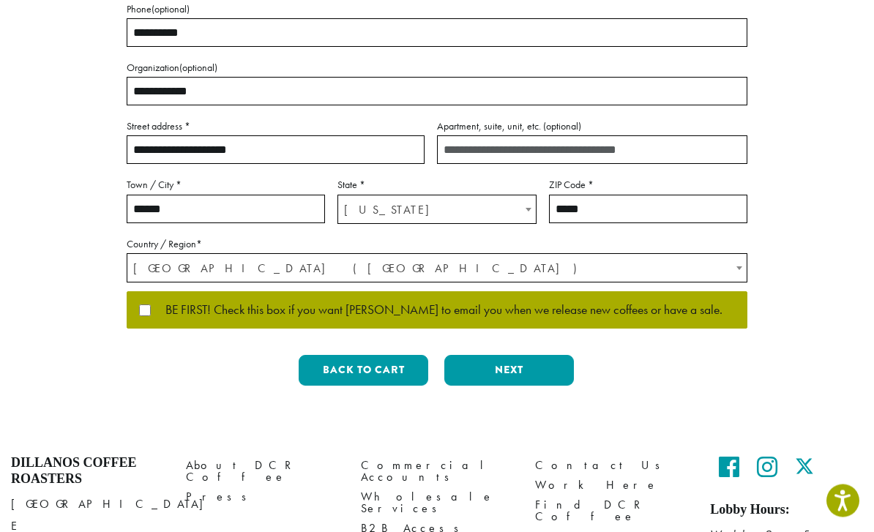
scroll to position [382, 0]
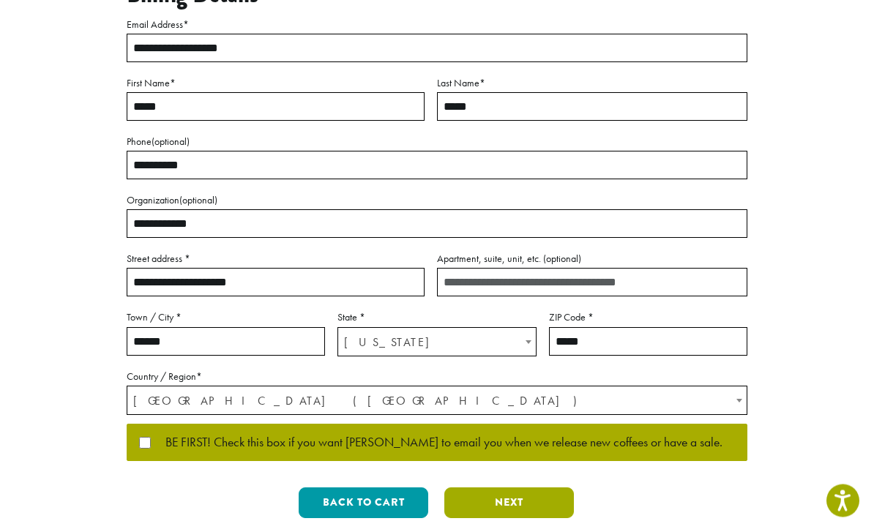
click at [516, 501] on button "Next" at bounding box center [509, 503] width 130 height 31
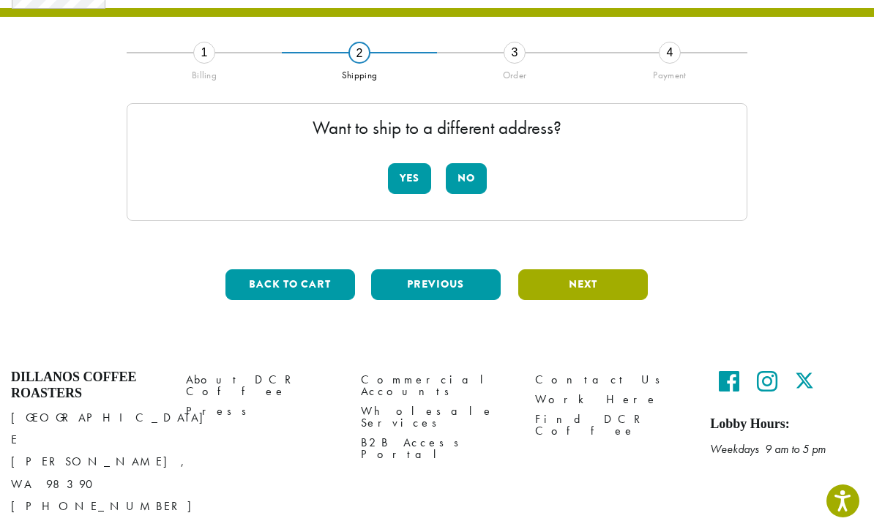
scroll to position [50, 0]
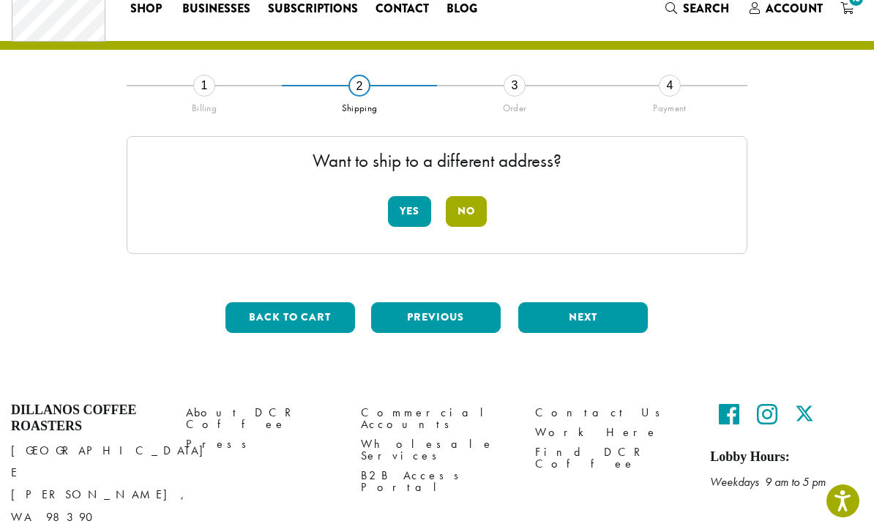
click at [462, 211] on button "No" at bounding box center [466, 211] width 41 height 31
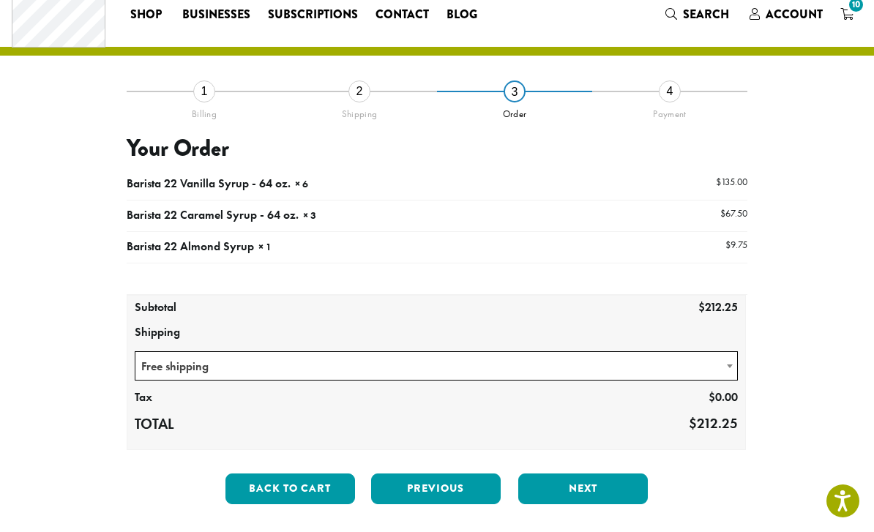
scroll to position [47, 0]
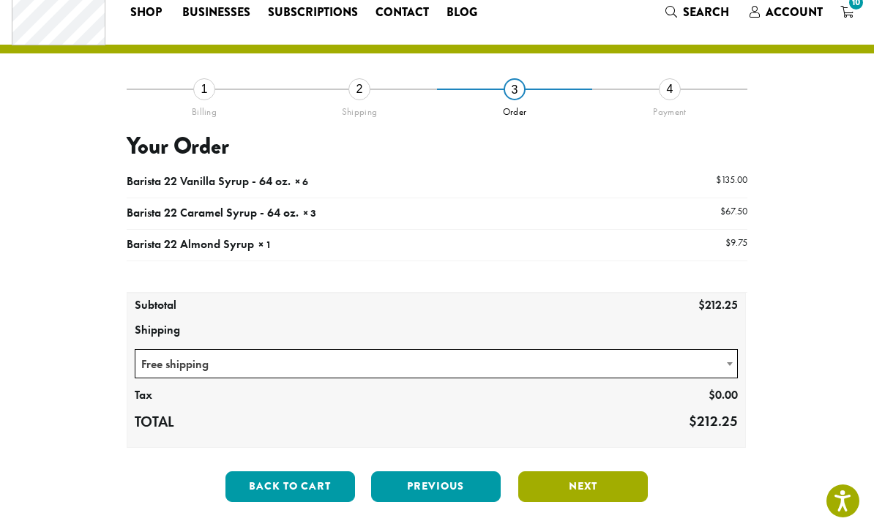
click at [588, 483] on button "Next" at bounding box center [583, 486] width 130 height 31
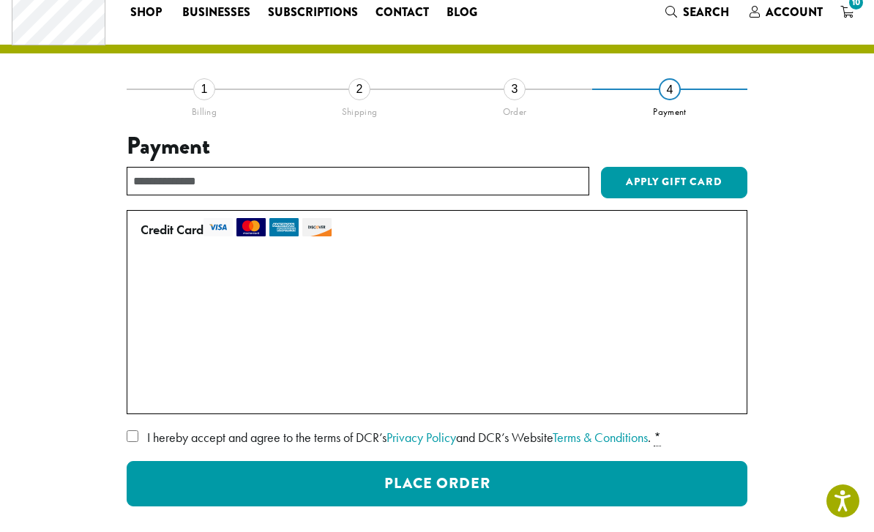
click at [304, 356] on span "• • • 4264 (expires 01/28)" at bounding box center [255, 363] width 190 height 17
click at [289, 359] on span "• • • 4264 (expires 01/28)" at bounding box center [255, 363] width 190 height 17
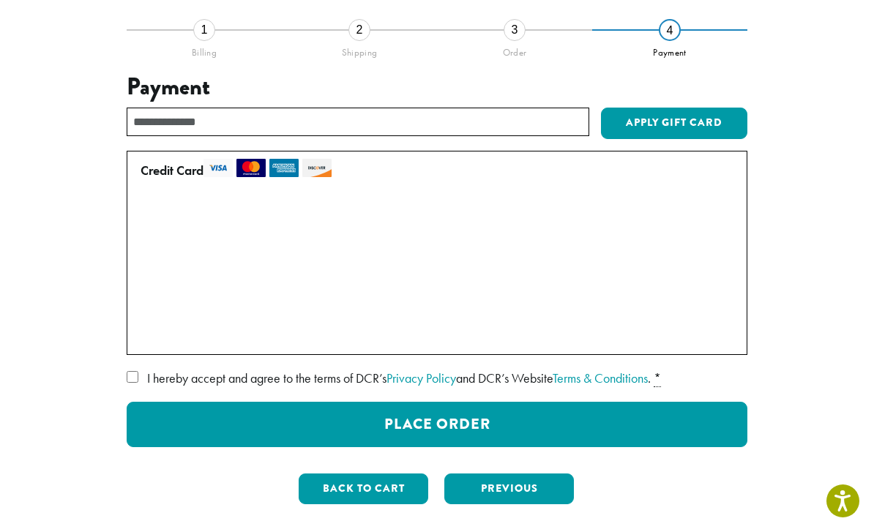
scroll to position [116, 0]
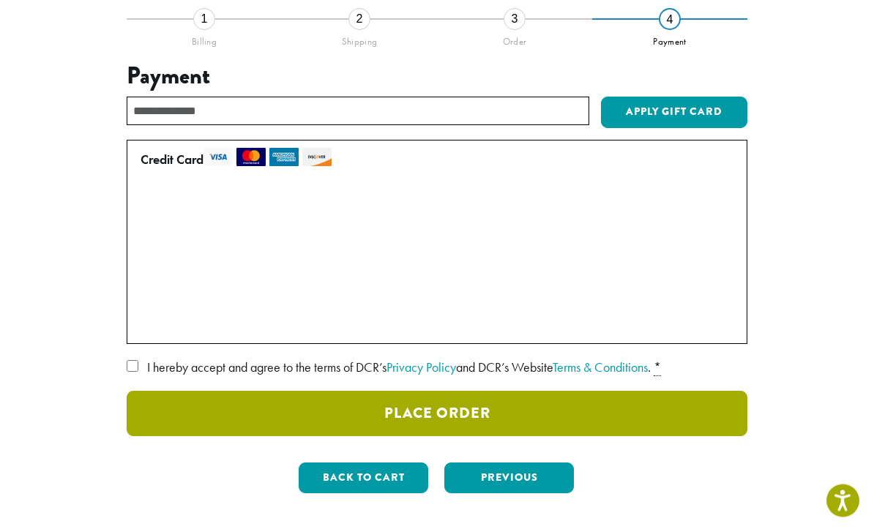
click at [461, 407] on button "Place Order" at bounding box center [437, 414] width 621 height 45
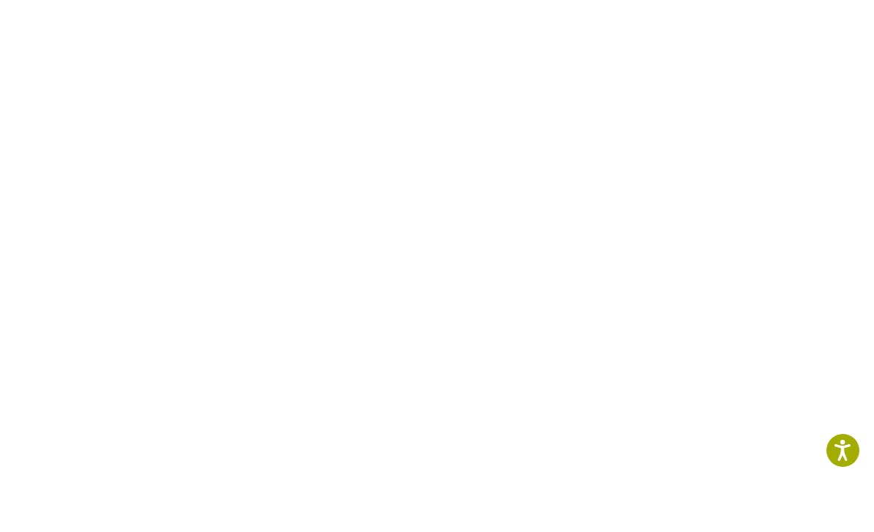
scroll to position [522, 0]
